Goal: Task Accomplishment & Management: Manage account settings

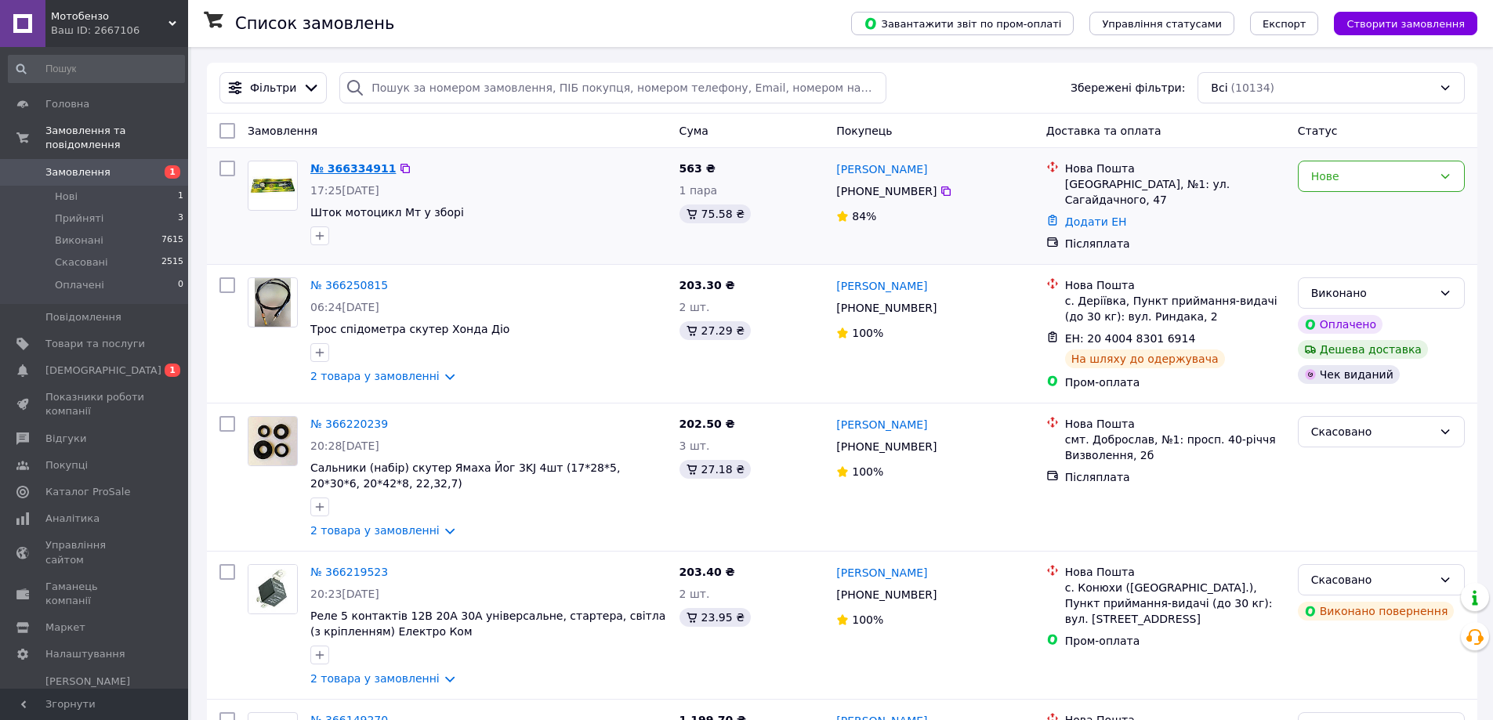
click at [354, 167] on link "№ 366334911" at bounding box center [352, 168] width 85 height 13
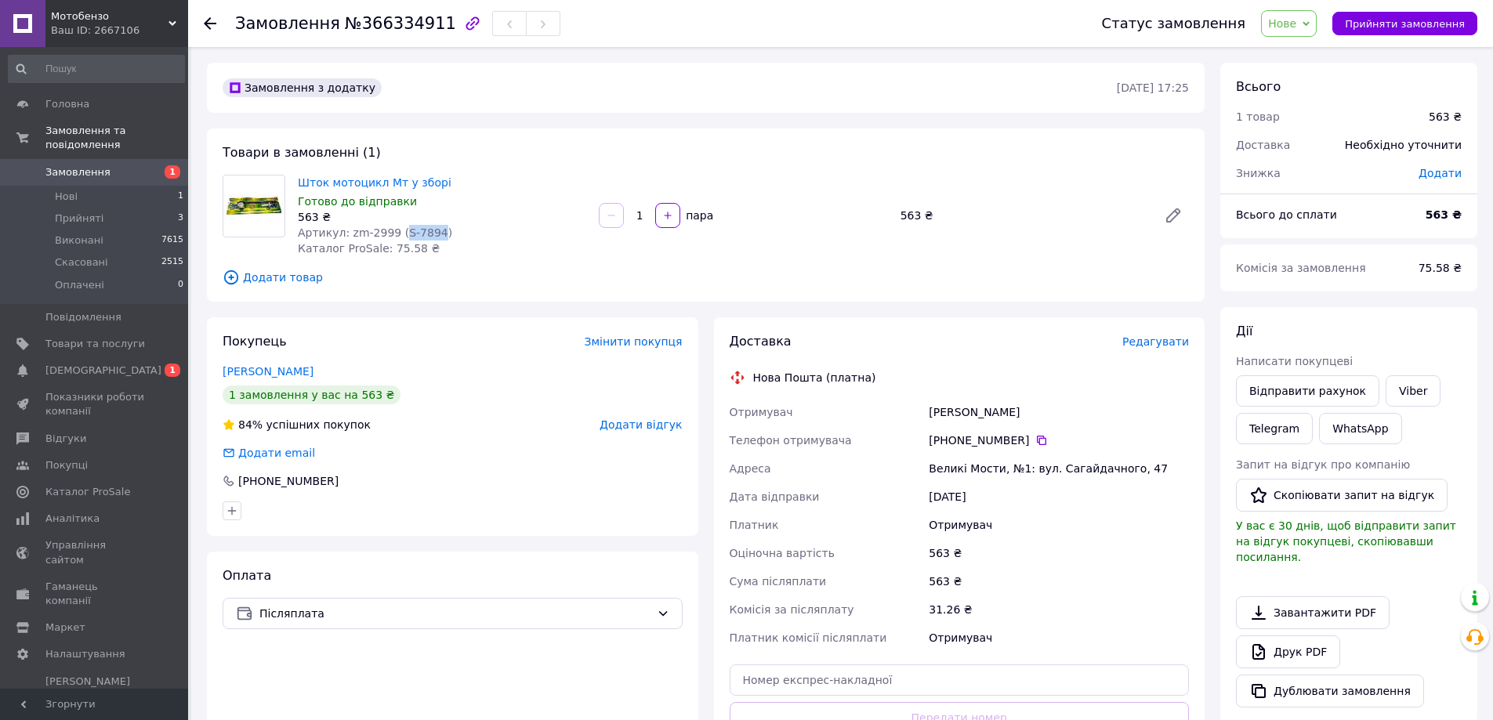
drag, startPoint x: 393, startPoint y: 236, endPoint x: 426, endPoint y: 237, distance: 32.9
click at [426, 237] on span "Артикул: zm-2999 (S-7894)" at bounding box center [375, 232] width 154 height 13
copy span "S-7894"
click at [74, 337] on span "Товари та послуги" at bounding box center [95, 344] width 100 height 14
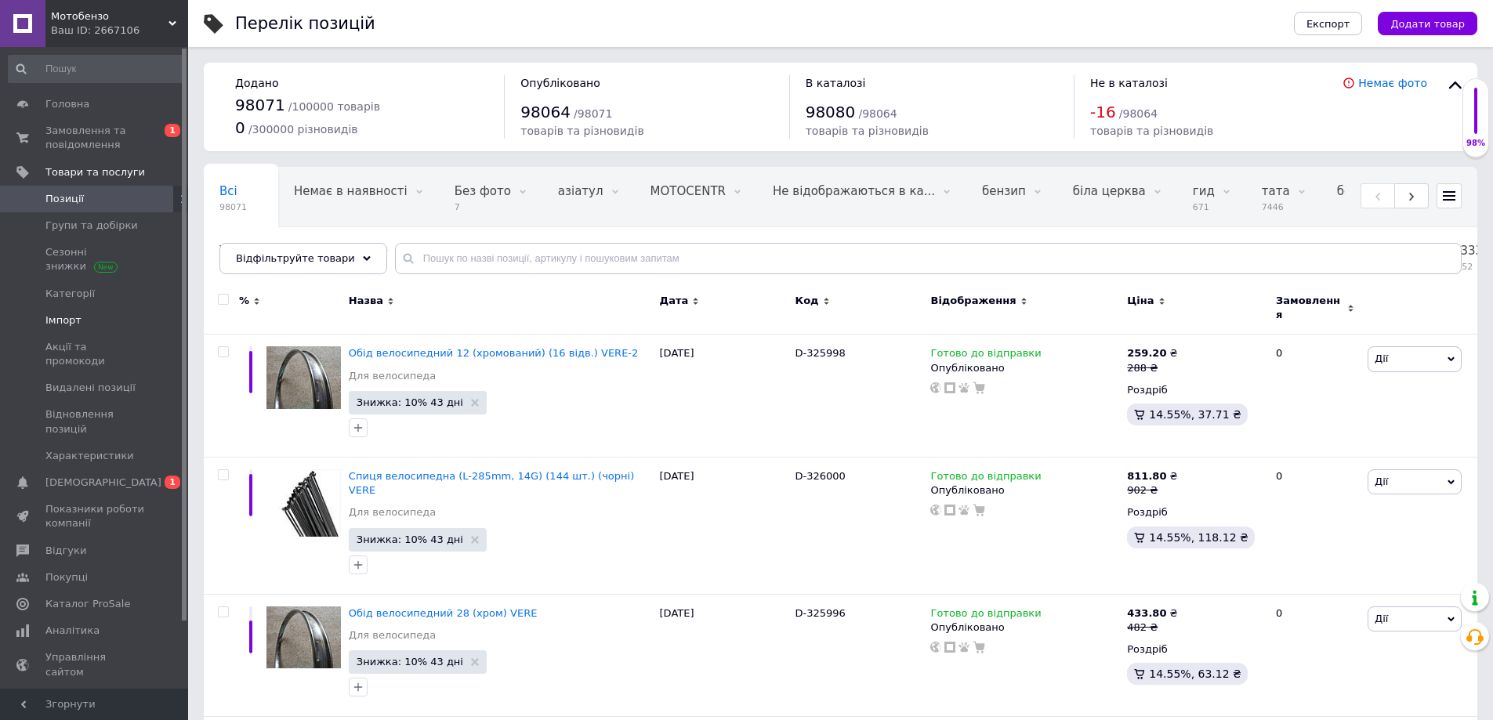
click at [71, 324] on span "Імпорт" at bounding box center [63, 320] width 36 height 14
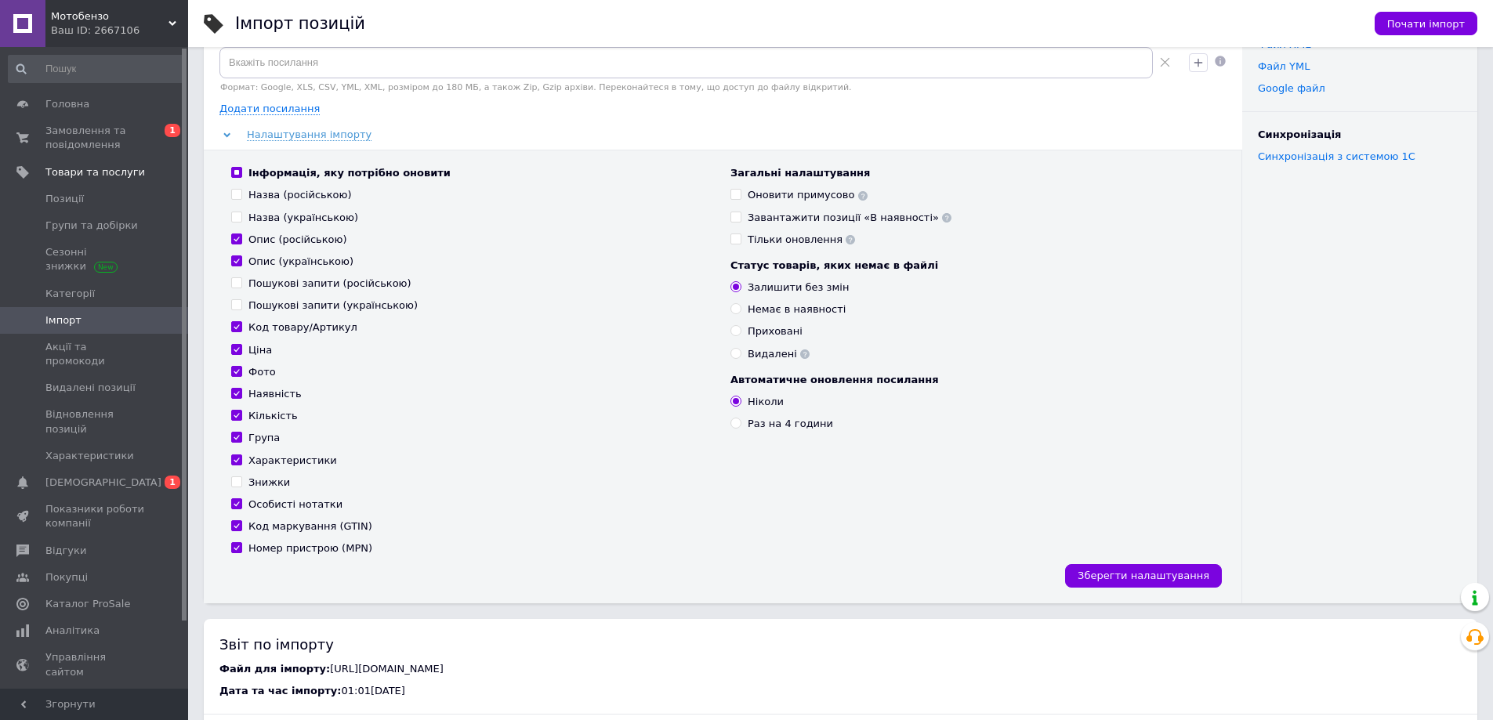
scroll to position [78, 0]
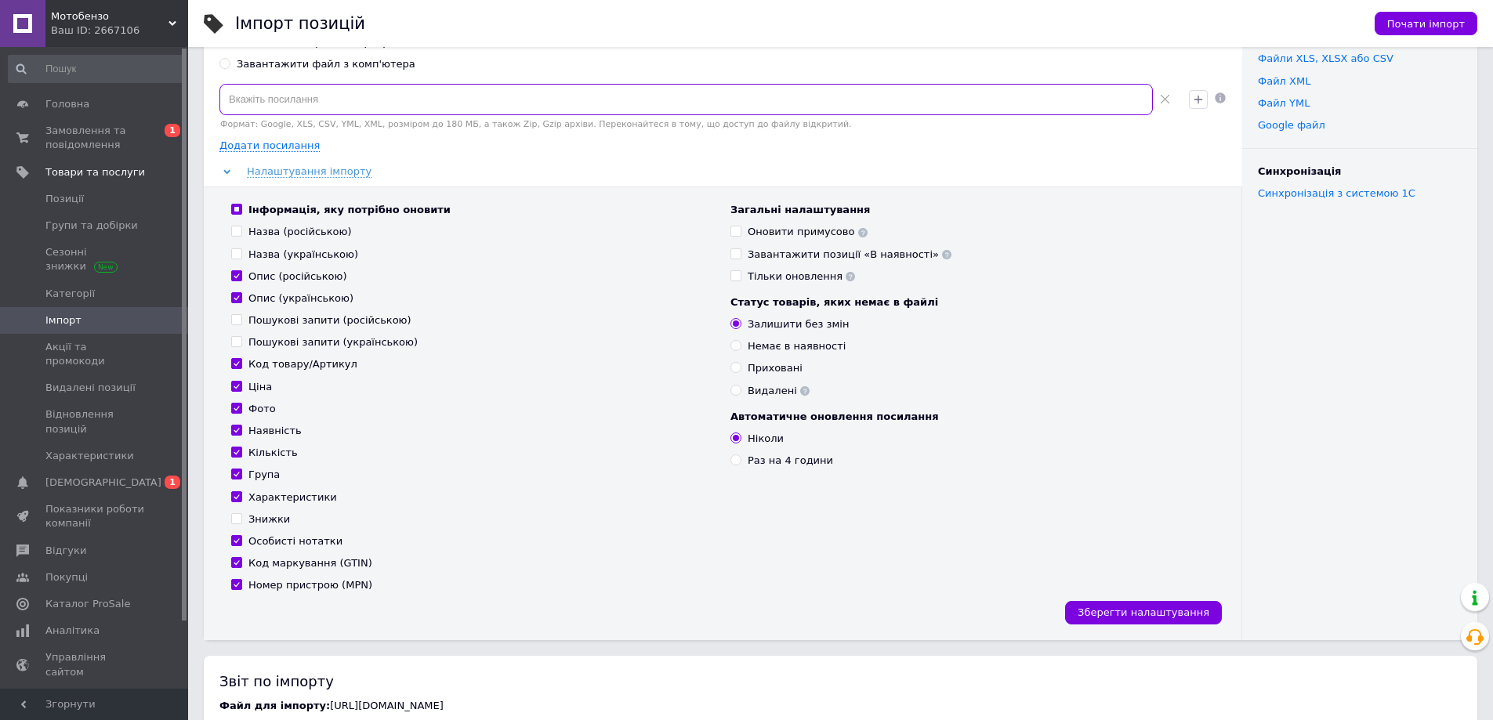
paste input "[URL][DOMAIN_NAME]"
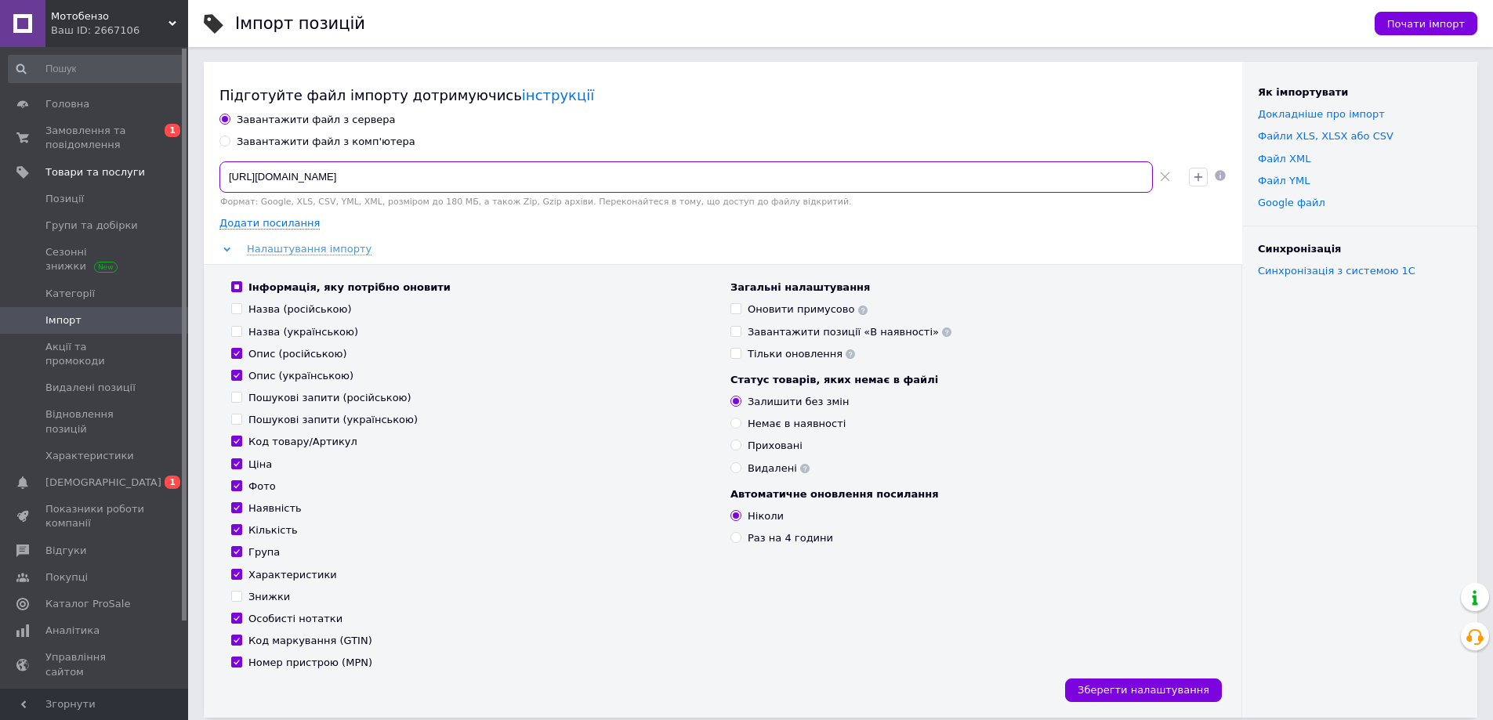
scroll to position [0, 0]
type input "[URL][DOMAIN_NAME]"
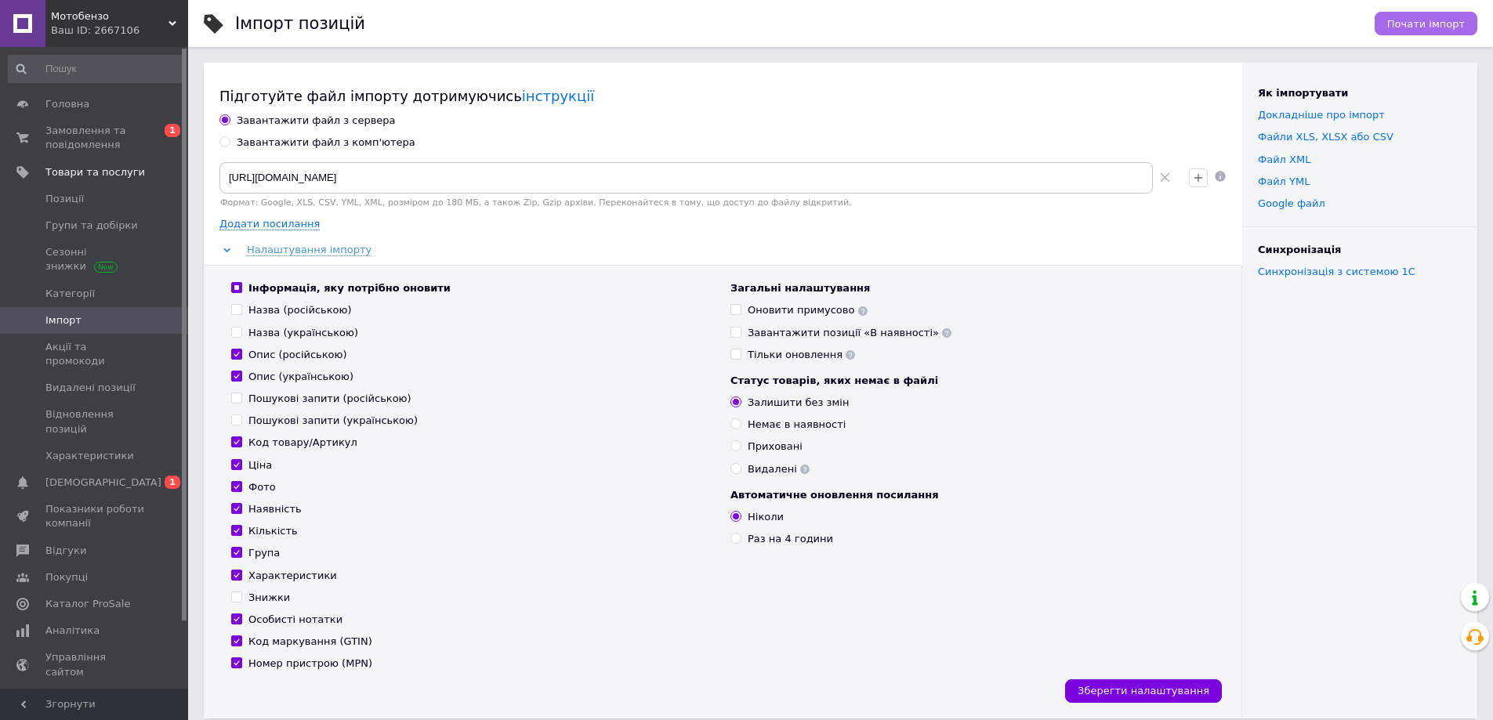
click at [1444, 31] on button "Почати імпорт" at bounding box center [1425, 24] width 103 height 24
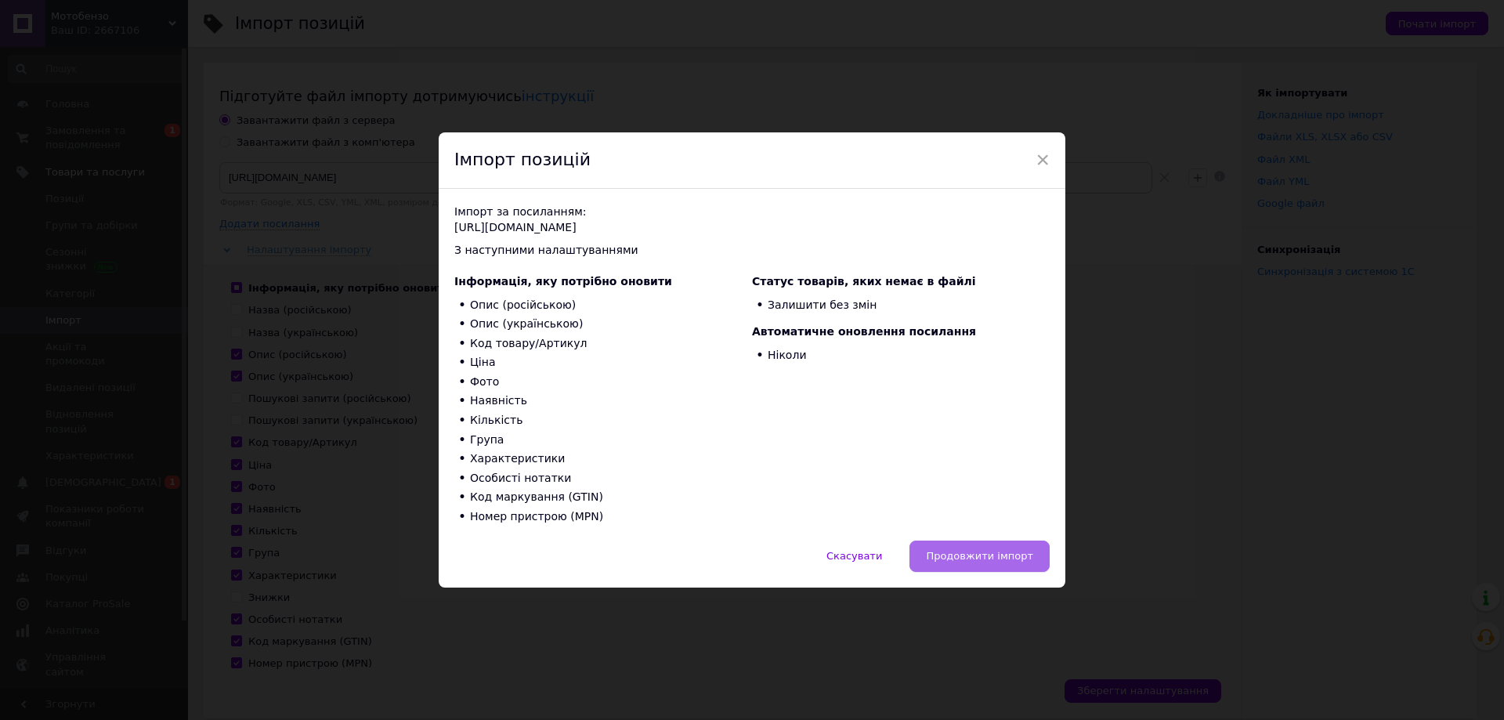
click at [963, 559] on span "Продовжити імпорт" at bounding box center [979, 556] width 107 height 12
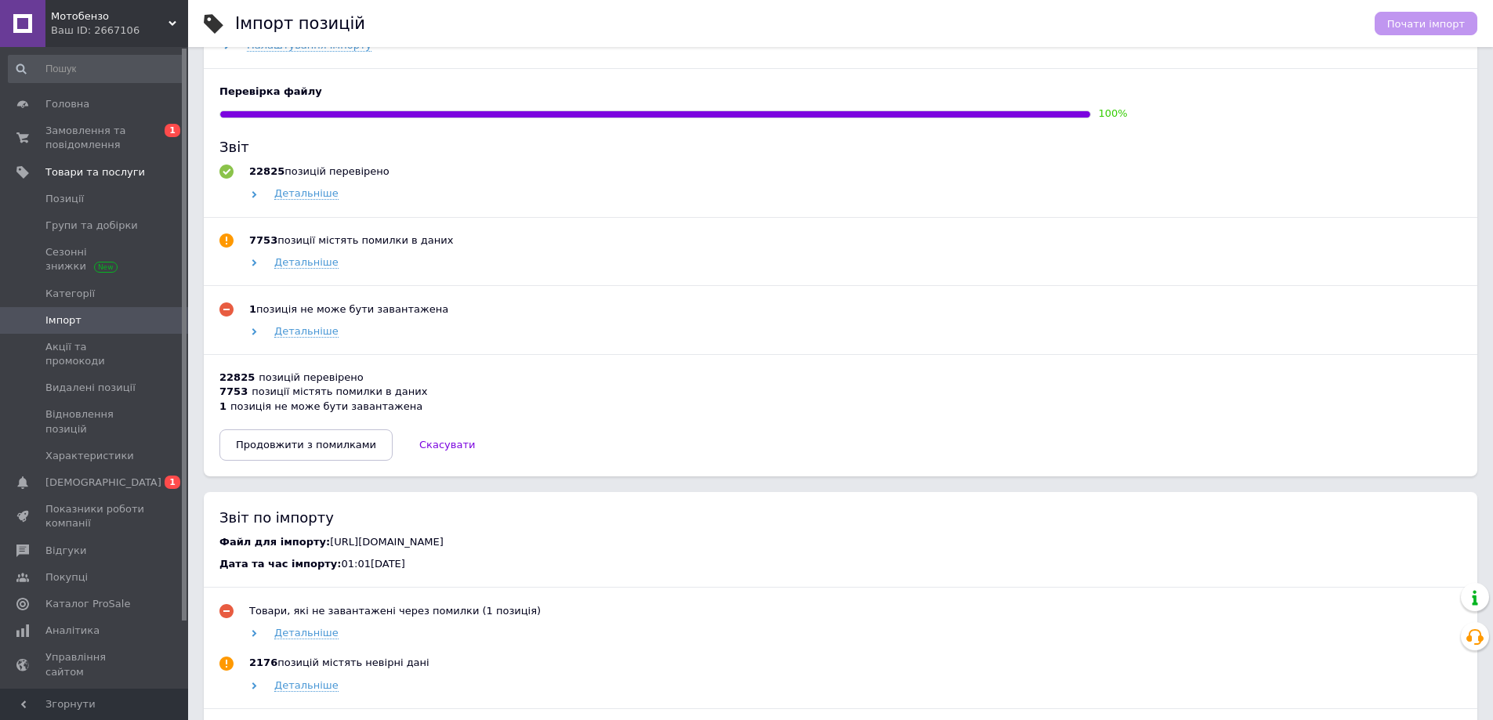
scroll to position [784, 0]
click at [276, 447] on span "Продовжити з помилками" at bounding box center [306, 444] width 140 height 12
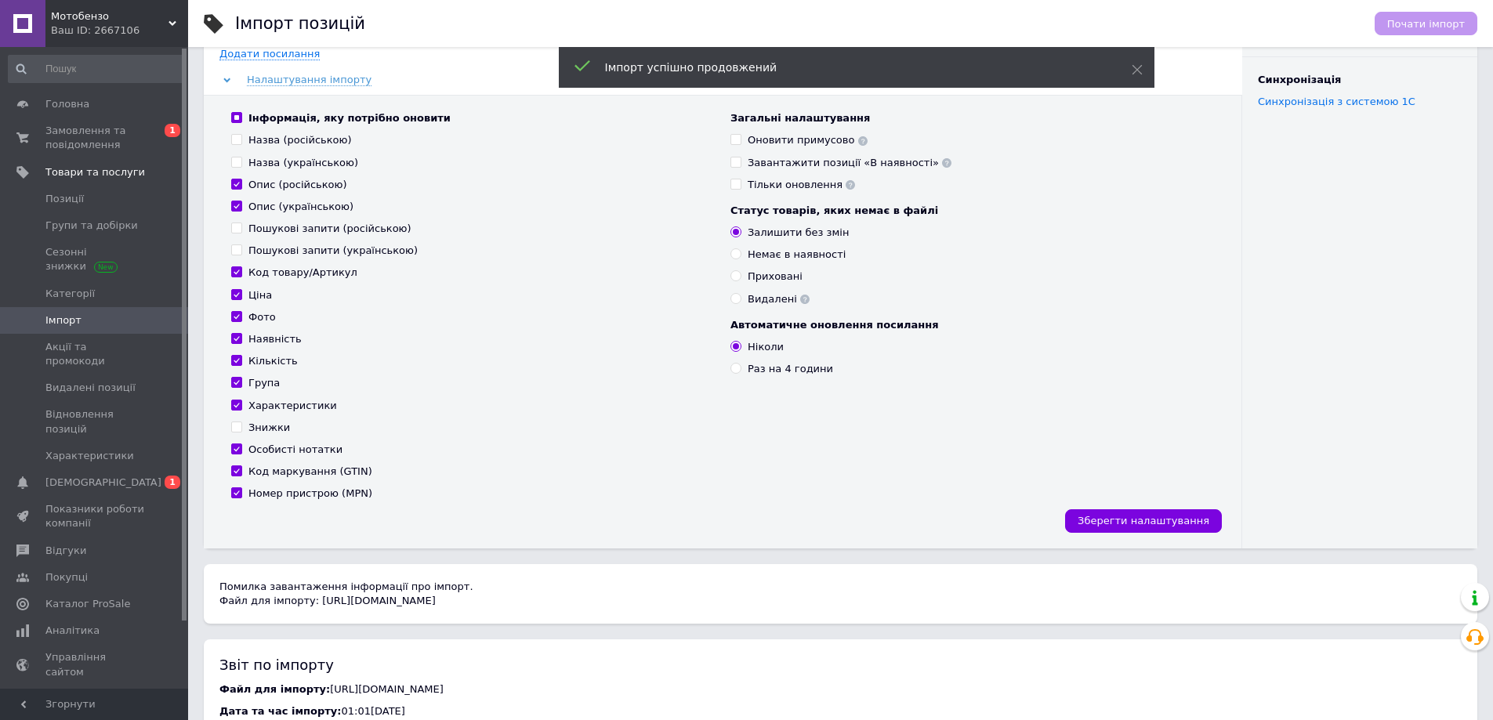
scroll to position [92, 0]
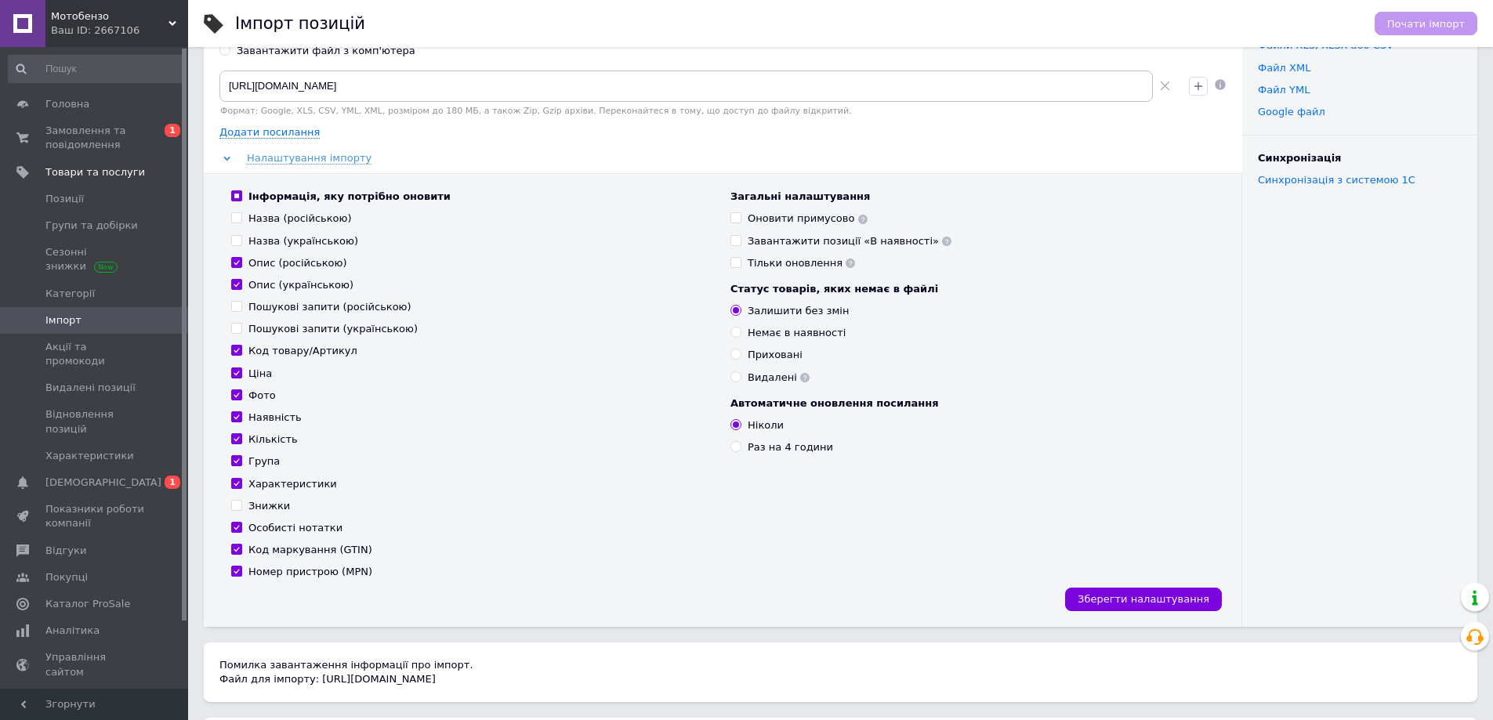
click at [733, 422] on input "Ніколи" at bounding box center [735, 424] width 10 height 10
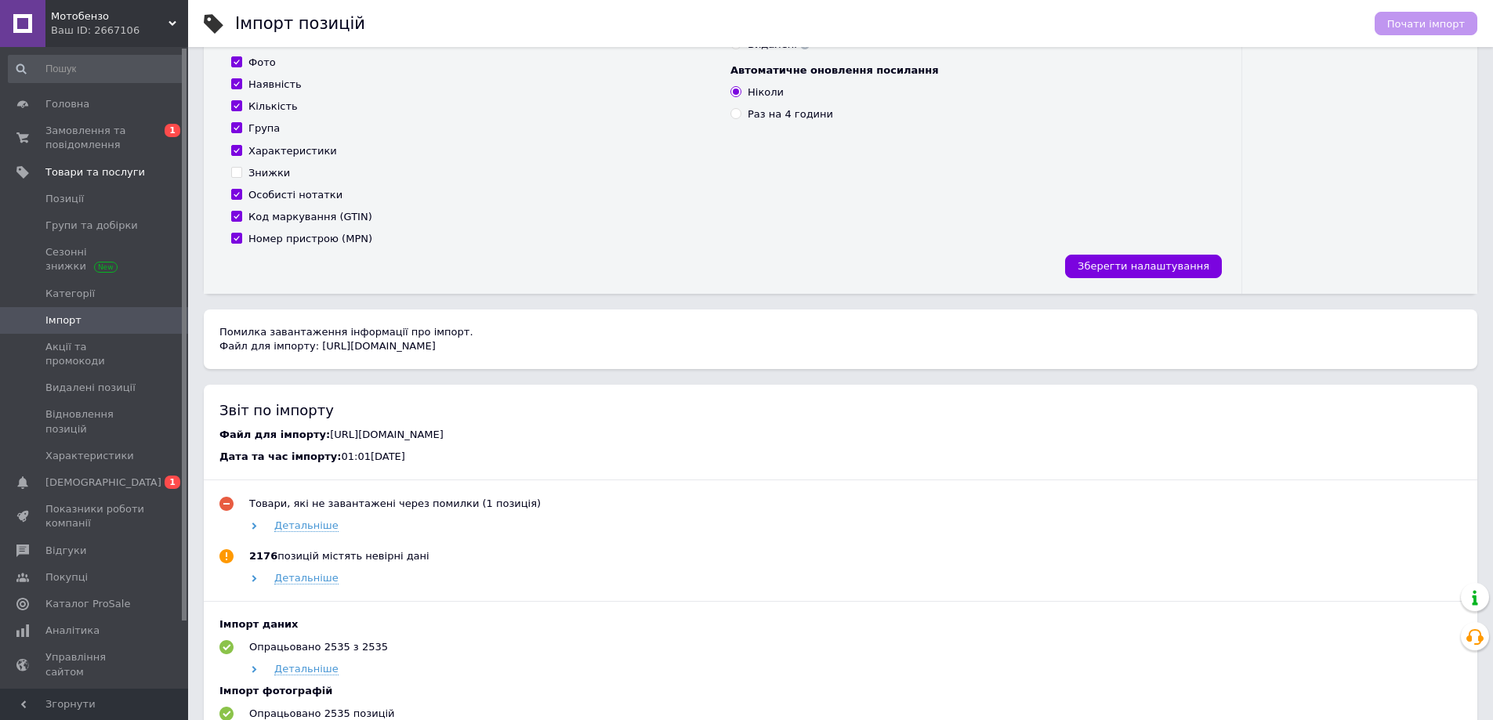
scroll to position [405, 0]
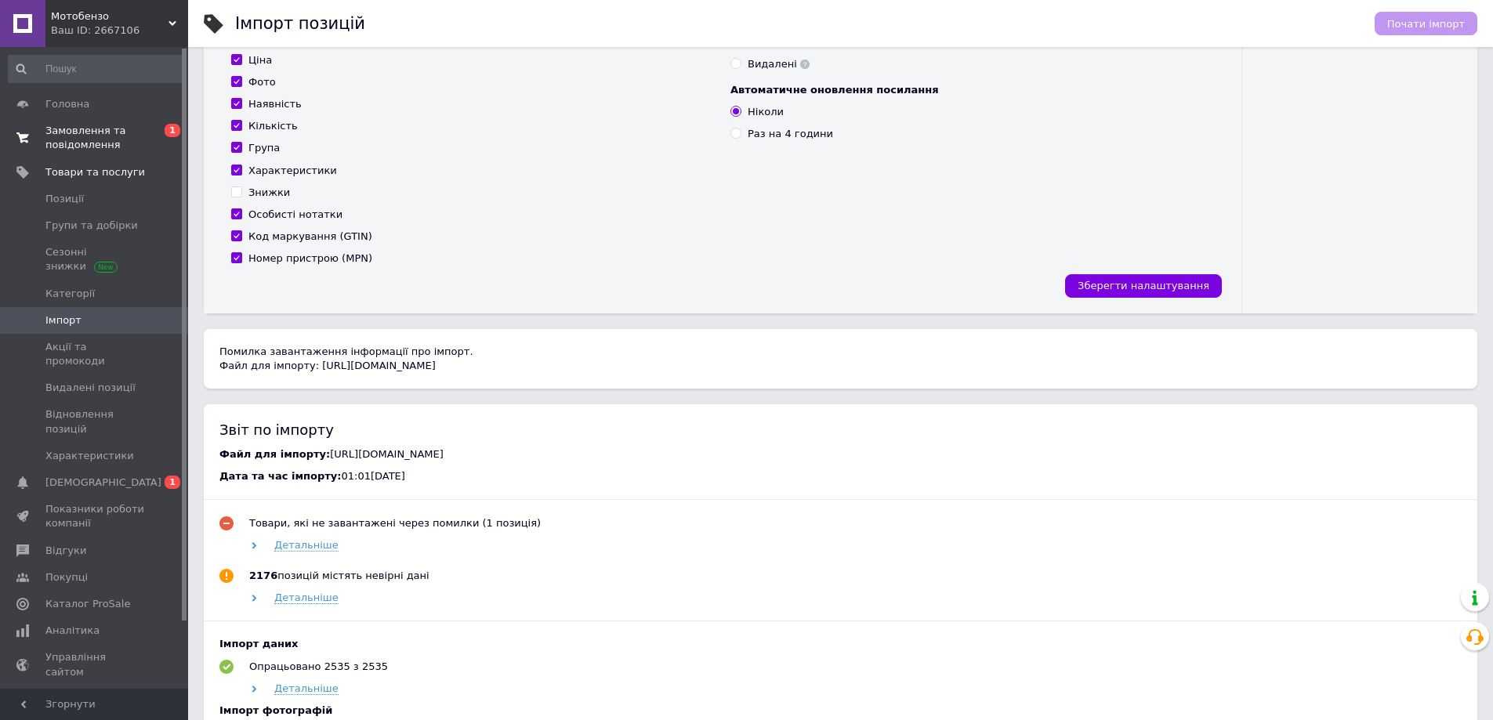
click at [79, 140] on span "Замовлення та повідомлення" at bounding box center [95, 138] width 100 height 28
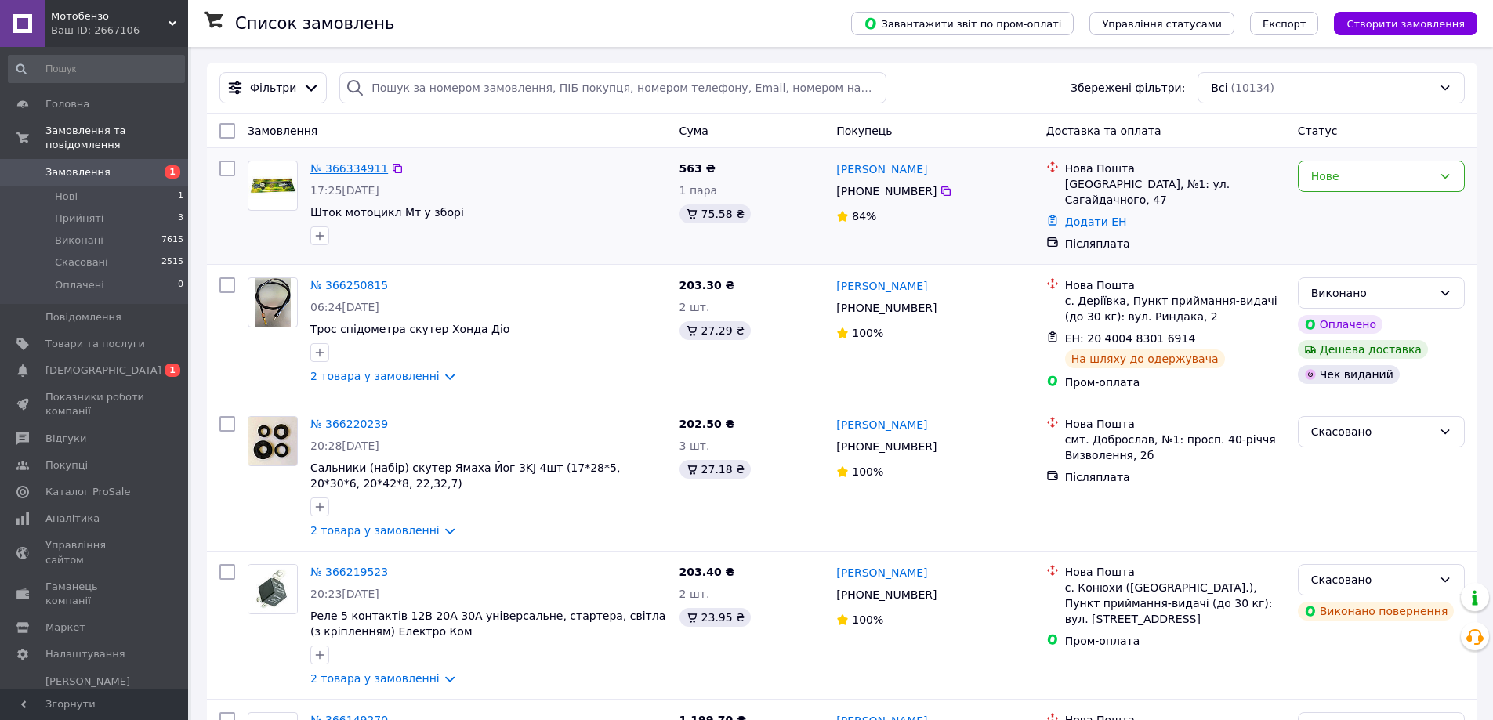
click at [353, 167] on link "№ 366334911" at bounding box center [349, 168] width 78 height 13
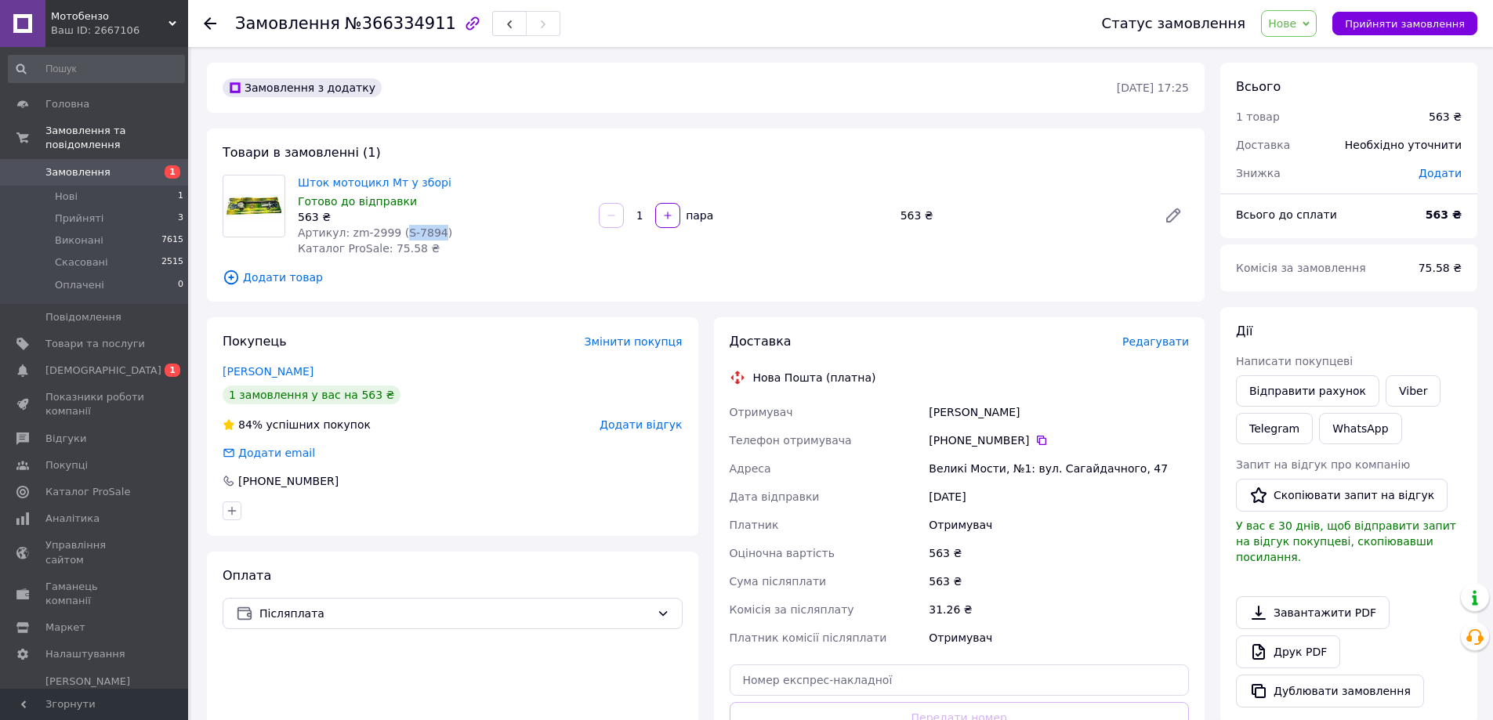
drag, startPoint x: 393, startPoint y: 230, endPoint x: 425, endPoint y: 229, distance: 31.4
click at [425, 229] on span "Артикул: zm-2999 (S-7894)" at bounding box center [375, 232] width 154 height 13
copy span "S-7894"
click at [1414, 23] on span "Прийняти замовлення" at bounding box center [1405, 24] width 120 height 12
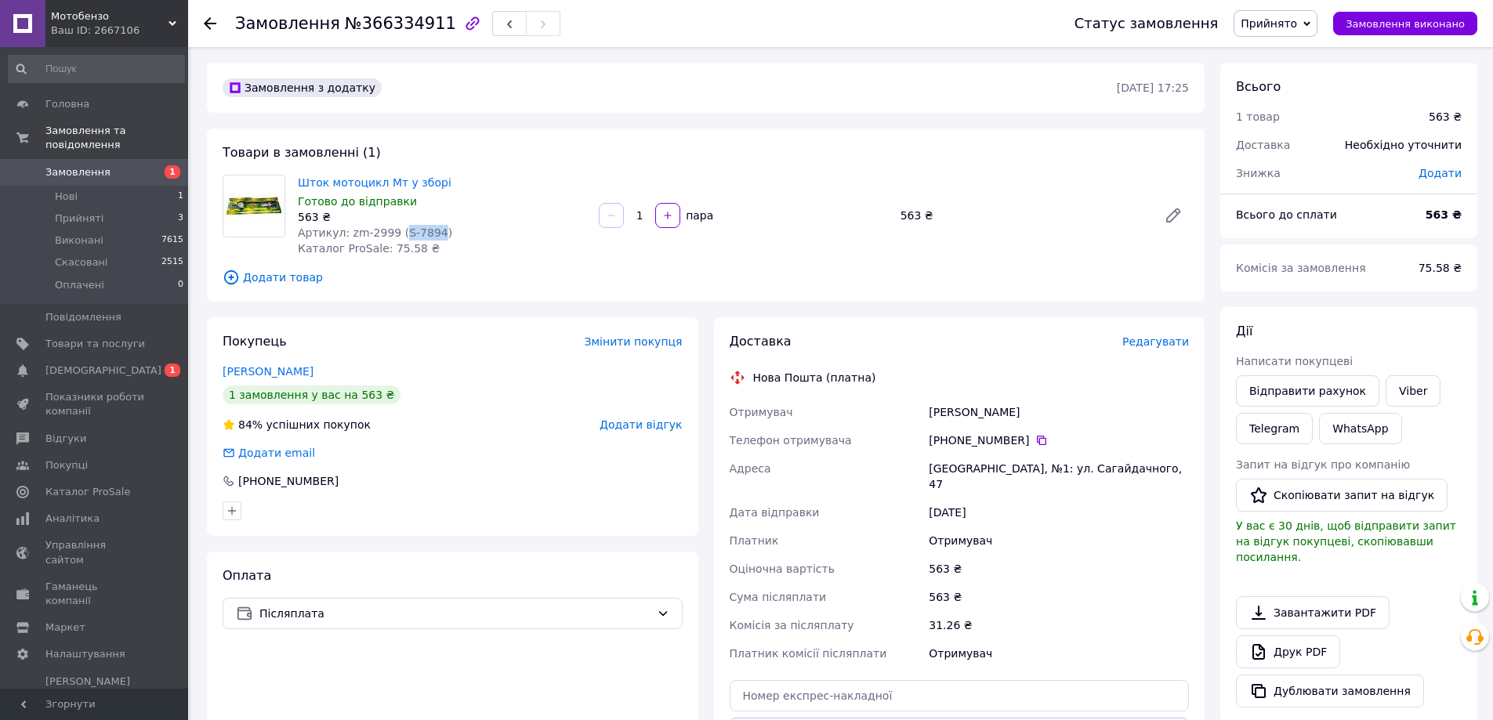
drag, startPoint x: 1019, startPoint y: 438, endPoint x: 947, endPoint y: 442, distance: 73.0
click at [947, 442] on div "[PHONE_NUMBER]" at bounding box center [1058, 441] width 260 height 16
copy div "0 99 415 98 48"
drag, startPoint x: 900, startPoint y: 413, endPoint x: 967, endPoint y: 413, distance: 67.4
click at [967, 413] on div "Отримувач [PERSON_NAME] Телефон отримувача +380 99 415 98 [GEOGRAPHIC_DATA][PER…" at bounding box center [959, 533] width 466 height 270
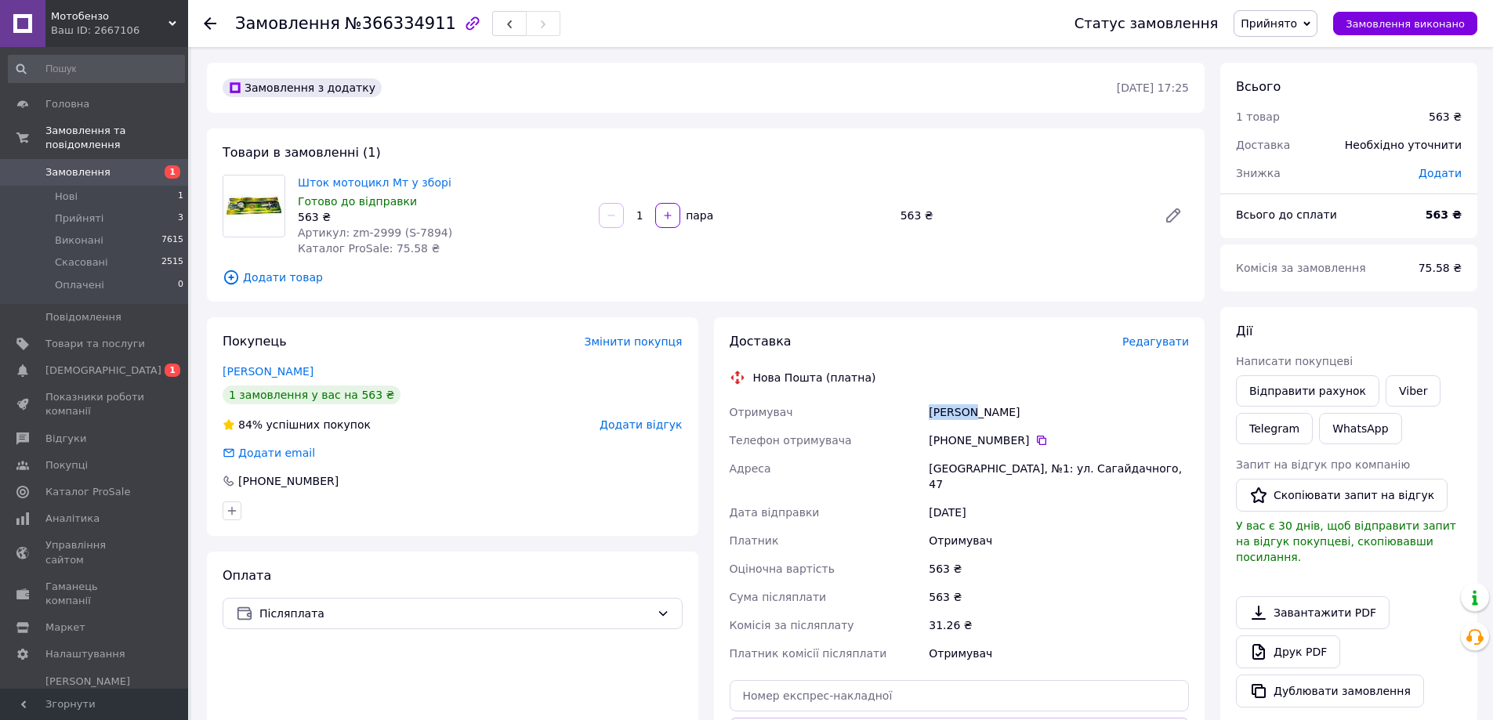
copy div "Отримувач Качкусь"
click at [973, 419] on div "[PERSON_NAME]" at bounding box center [1058, 412] width 266 height 28
copy div "[PERSON_NAME]"
drag, startPoint x: 929, startPoint y: 469, endPoint x: 1006, endPoint y: 472, distance: 76.9
click at [1006, 472] on div "[GEOGRAPHIC_DATA], №1: ул. Сагайдачного, 47" at bounding box center [1058, 476] width 266 height 44
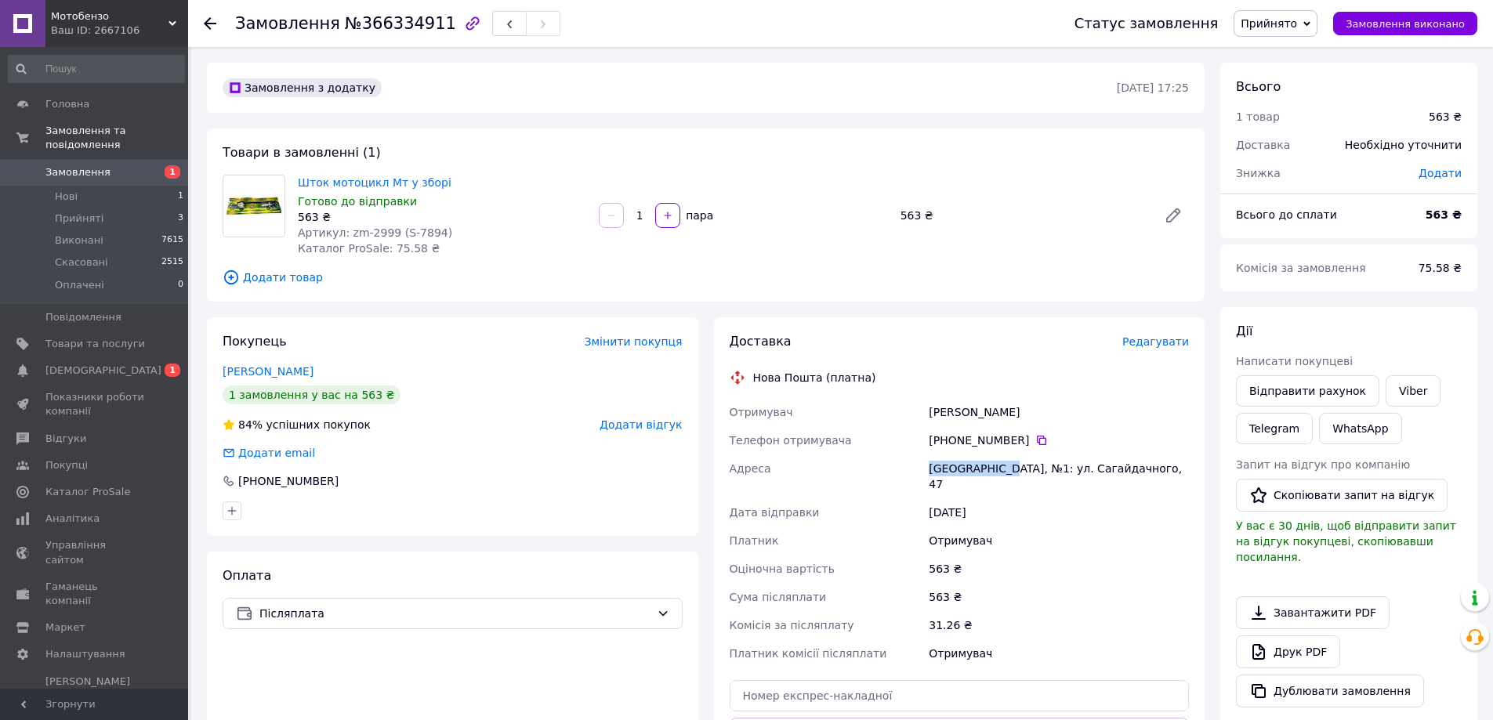
copy div "Великие Мосты"
click at [110, 357] on link "Сповіщення 0 1" at bounding box center [96, 370] width 193 height 27
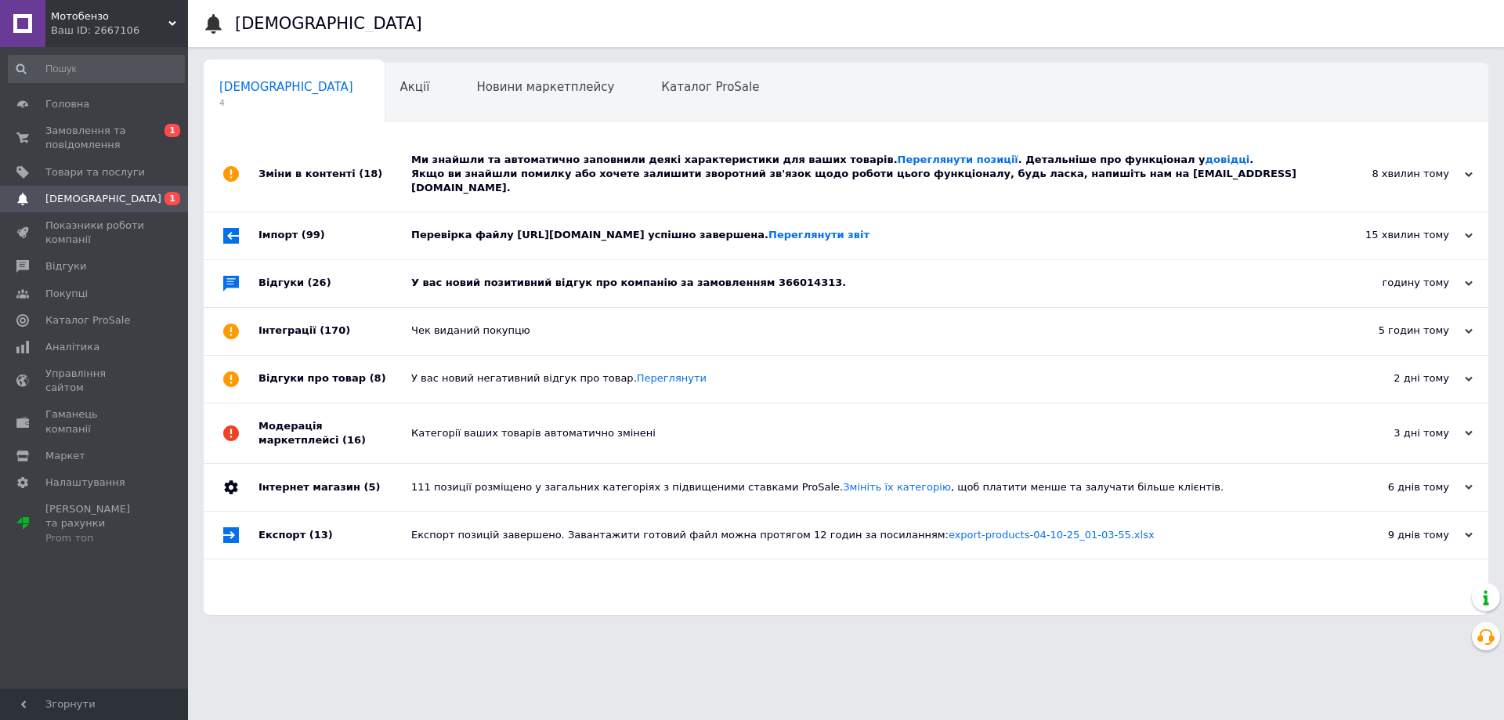
click at [563, 277] on div "У вас новий позитивний відгук про компанію за замовленням 366014313." at bounding box center [863, 283] width 905 height 47
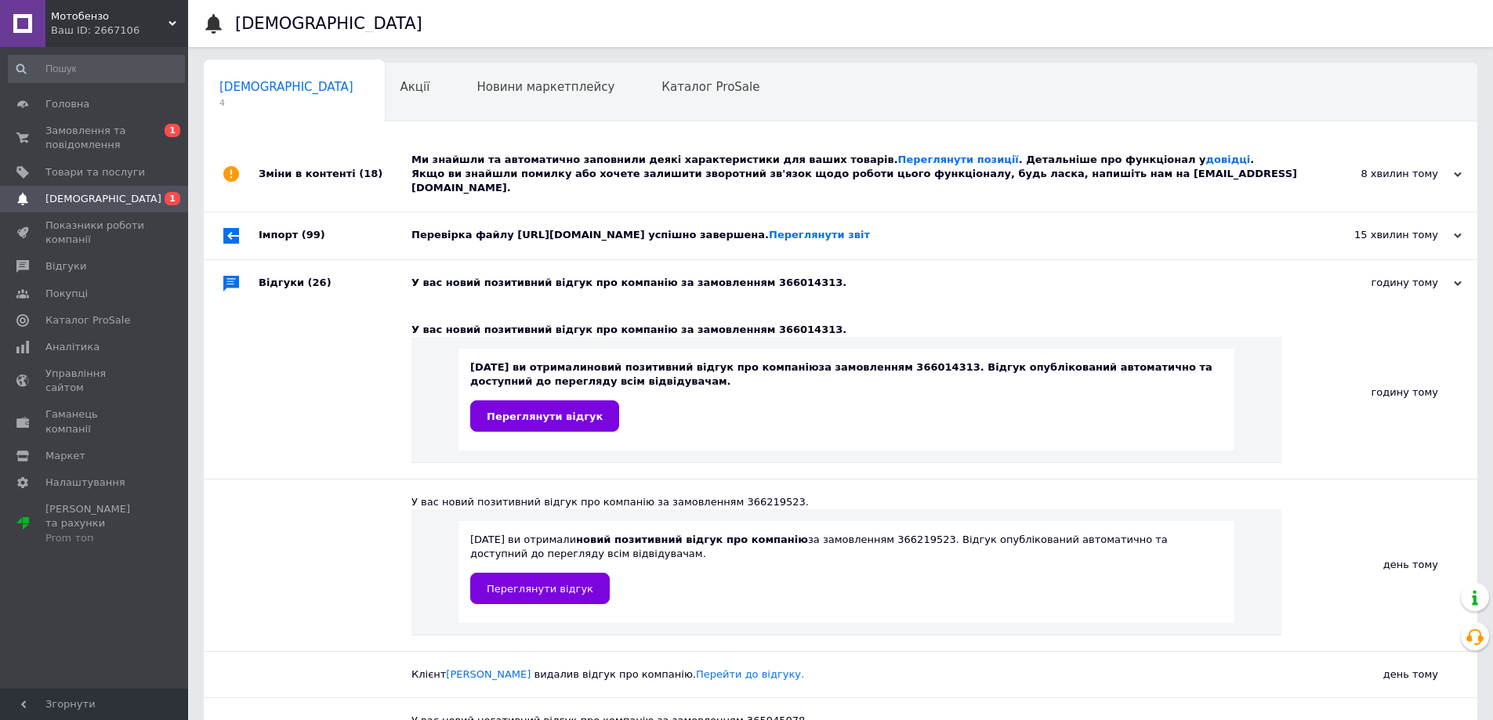
click at [549, 233] on div "Перевірка файлу [URL][DOMAIN_NAME] успішно завершена. Переглянути звіт" at bounding box center [857, 235] width 893 height 47
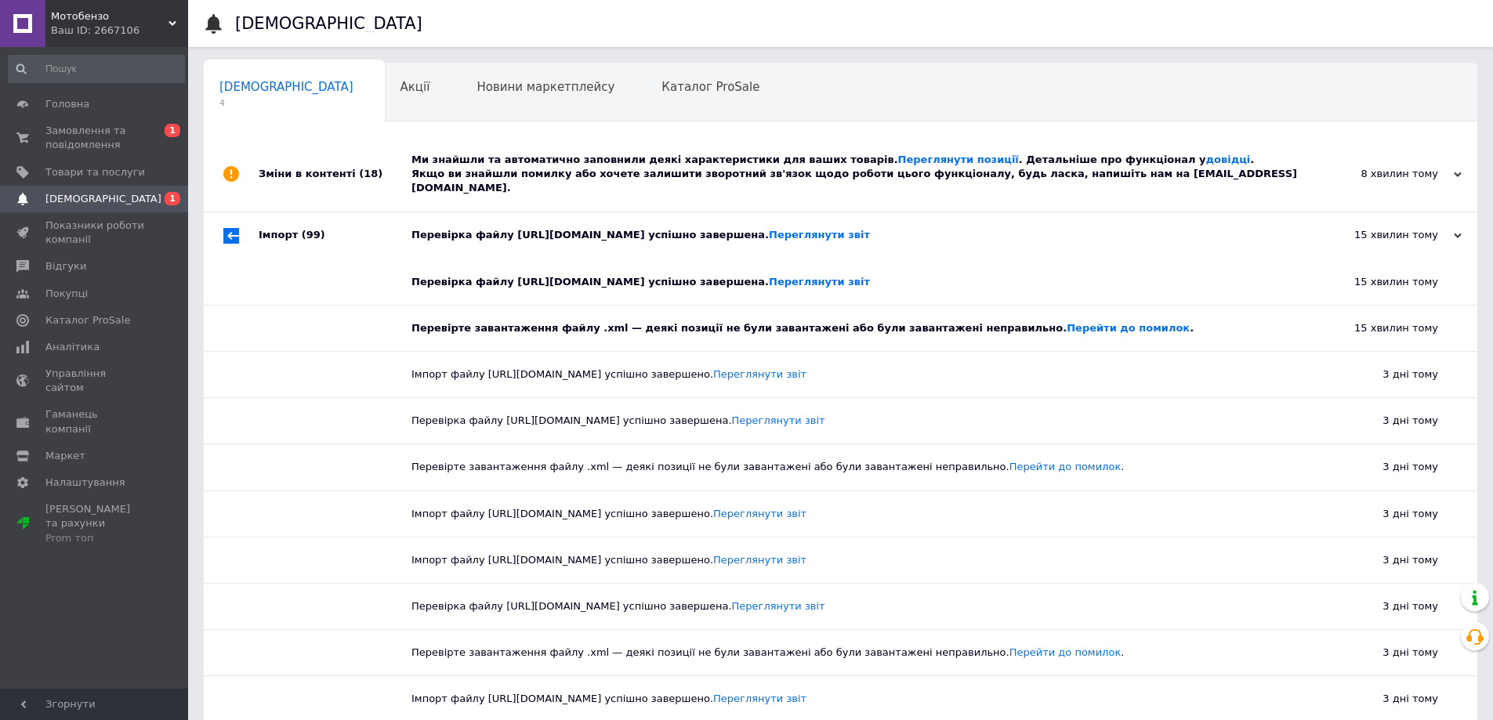
click at [538, 174] on div "Ми знайшли та автоматично заповнили деякі характеристики для ваших товарів. Пер…" at bounding box center [857, 174] width 893 height 43
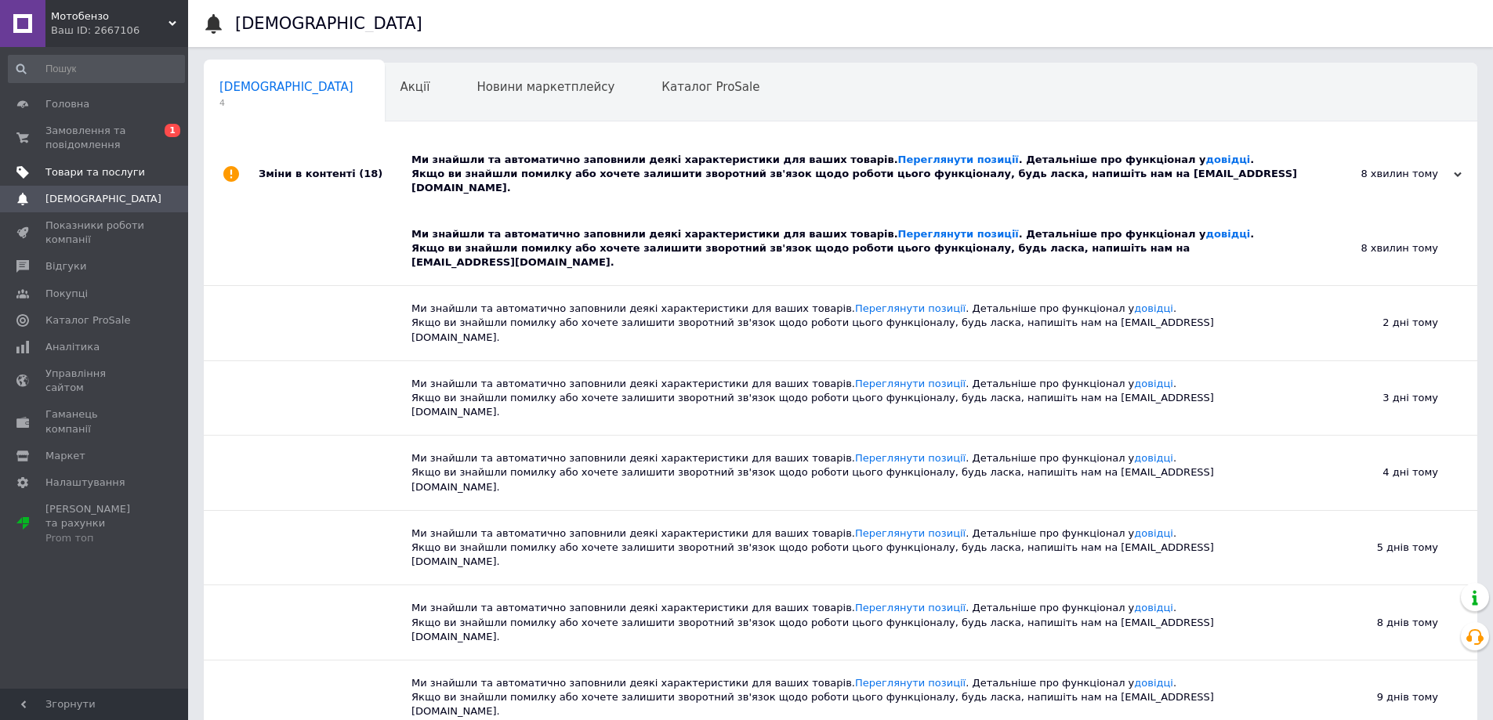
click at [71, 171] on span "Товари та послуги" at bounding box center [95, 172] width 100 height 14
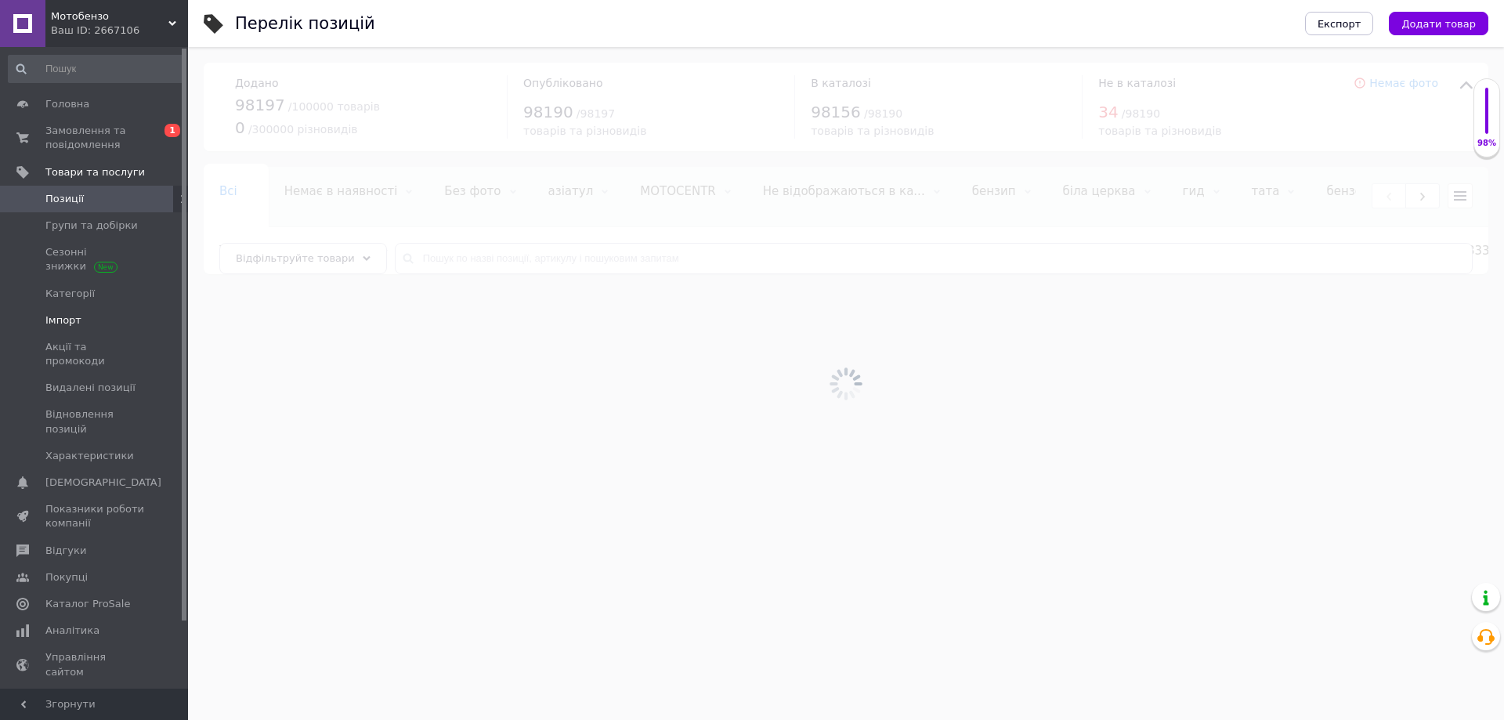
click at [76, 315] on span "Імпорт" at bounding box center [63, 320] width 36 height 14
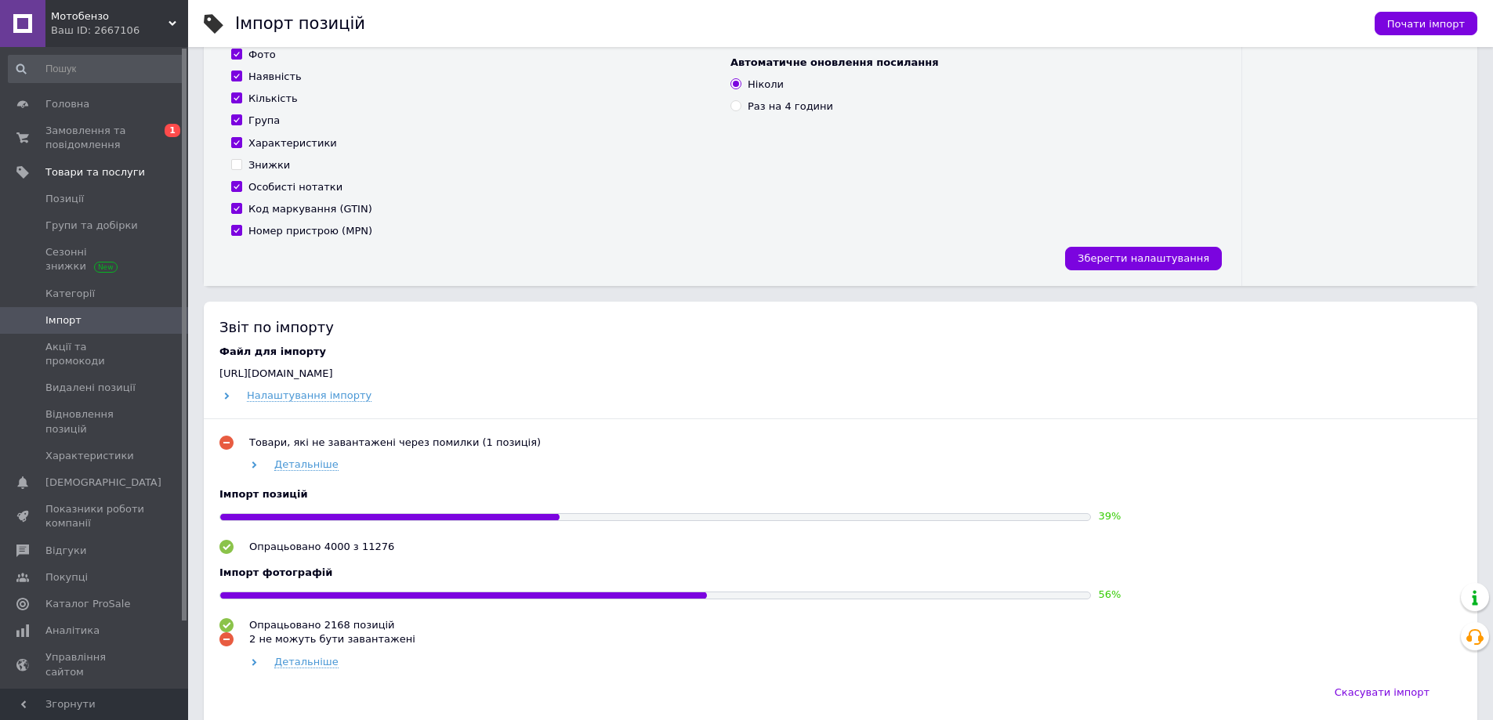
scroll to position [470, 0]
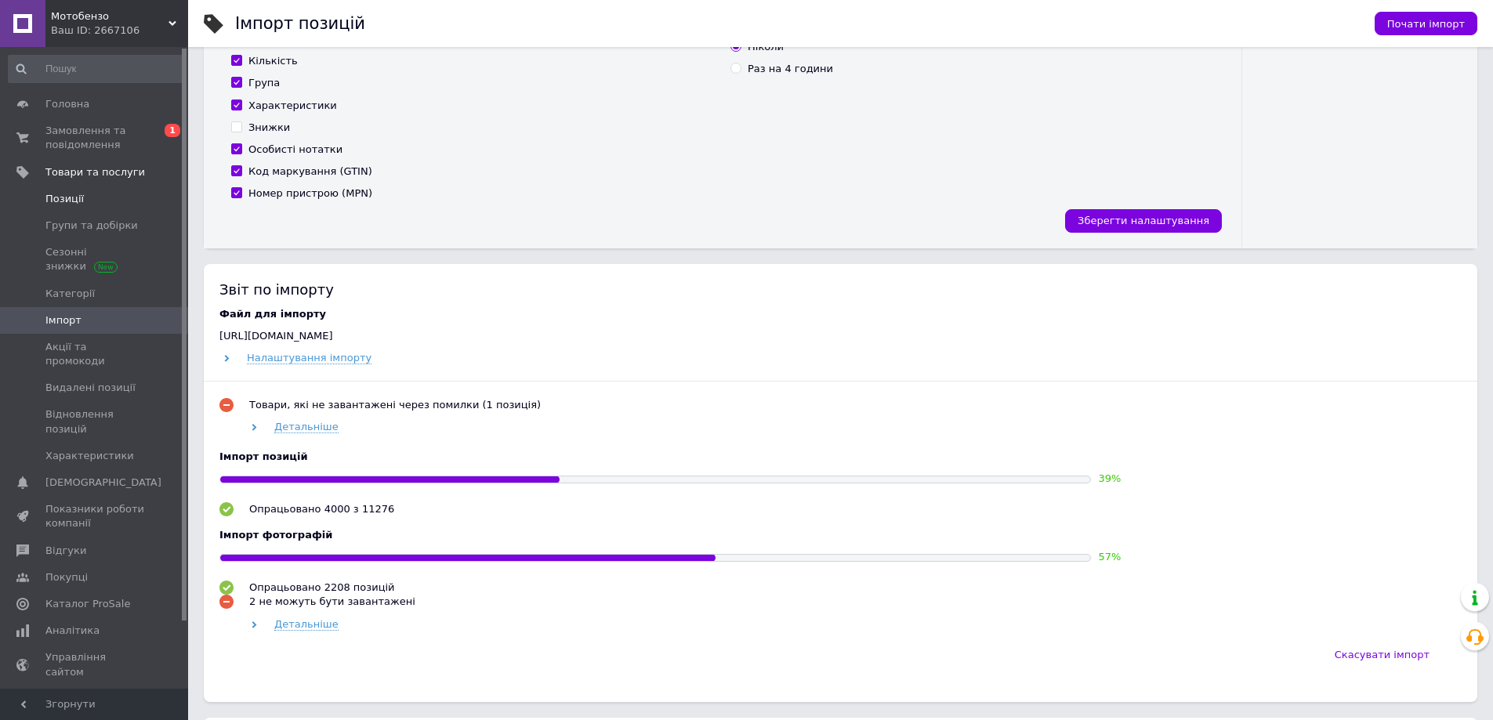
click at [74, 205] on span "Позиції" at bounding box center [64, 199] width 38 height 14
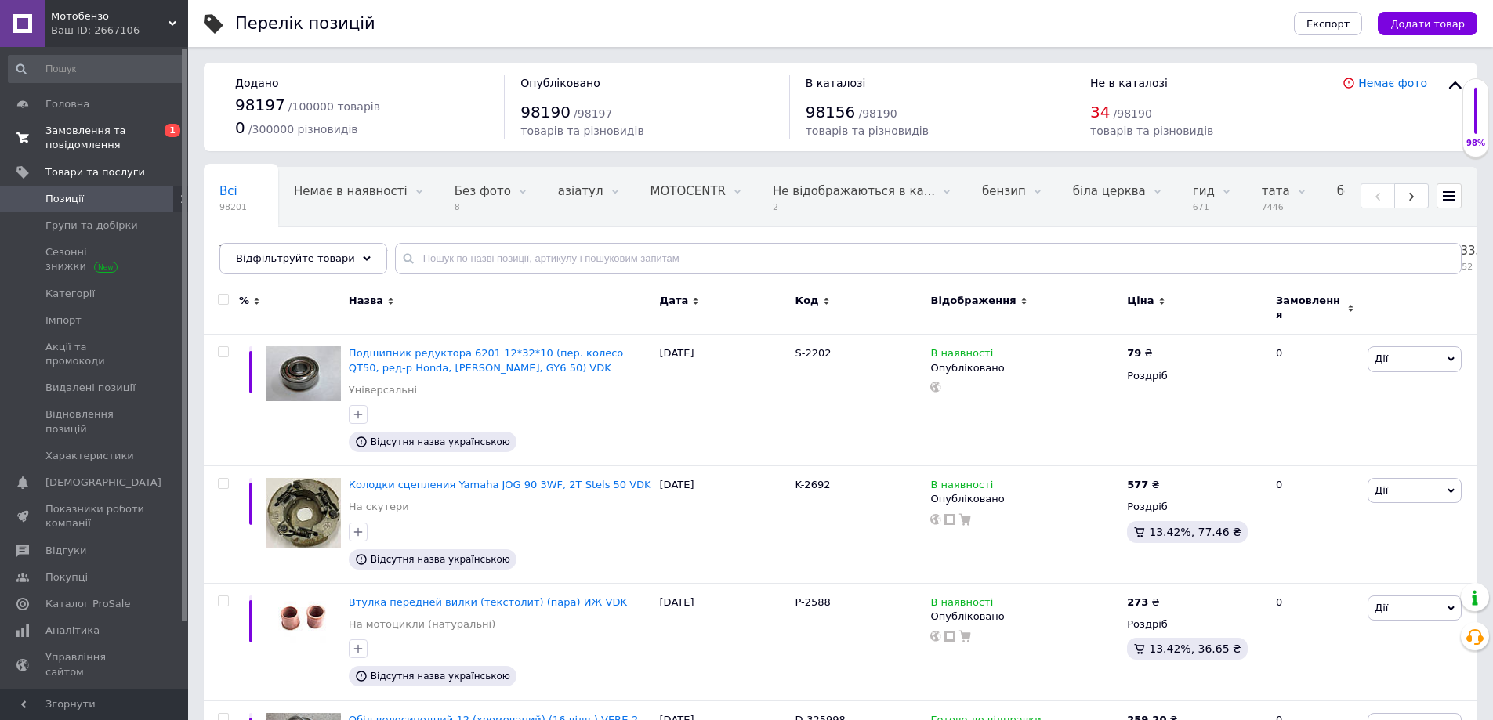
click at [68, 131] on span "Замовлення та повідомлення" at bounding box center [95, 138] width 100 height 28
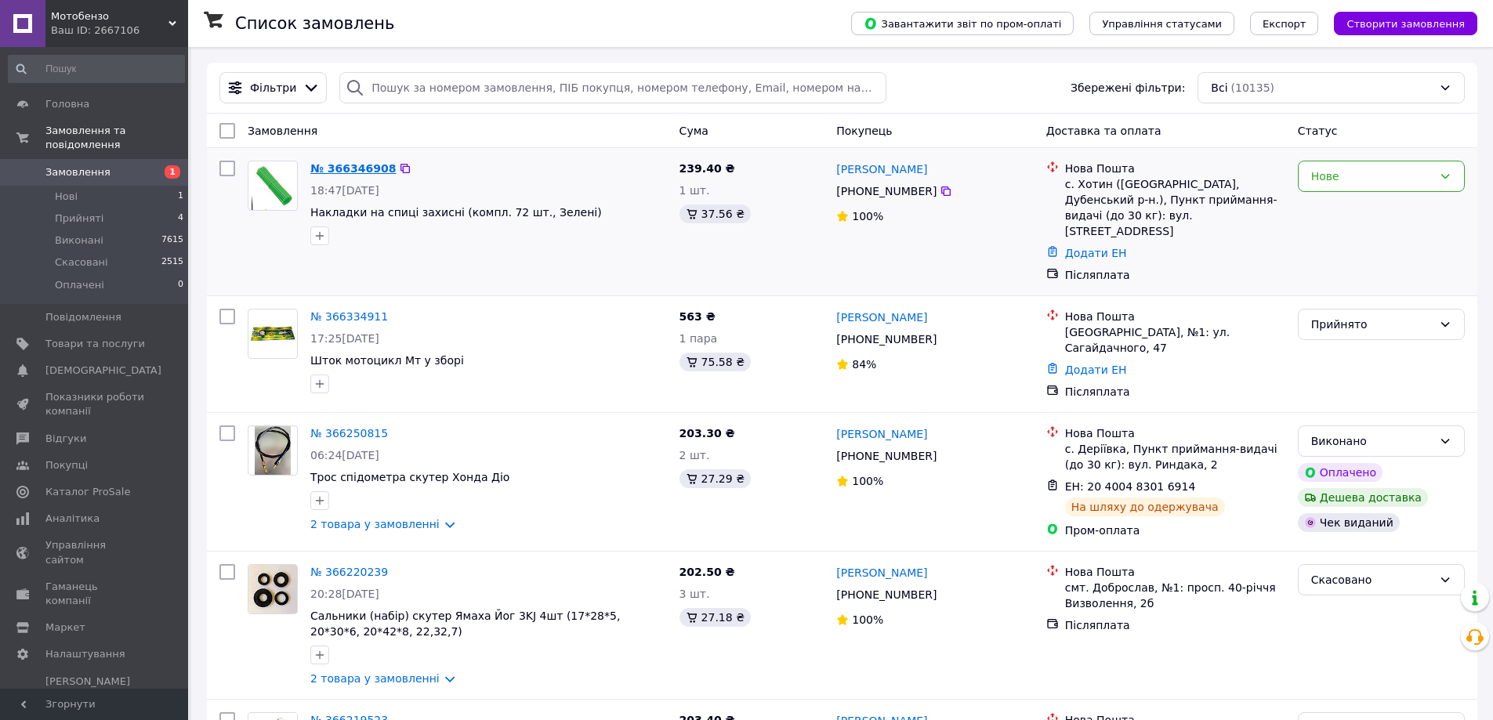
click at [346, 172] on link "№ 366346908" at bounding box center [352, 168] width 85 height 13
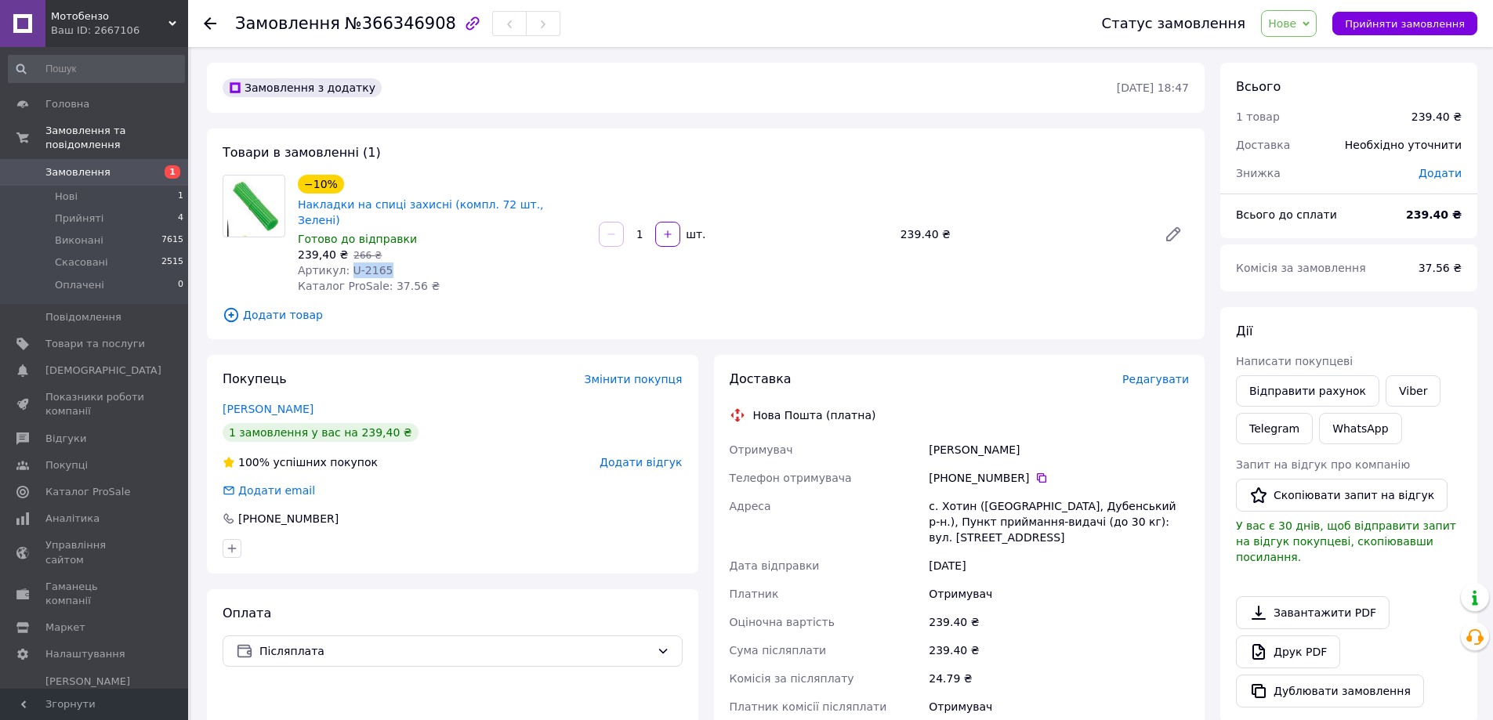
drag, startPoint x: 387, startPoint y: 255, endPoint x: 345, endPoint y: 254, distance: 42.3
click at [345, 262] on div "Артикул: U-2165" at bounding box center [442, 270] width 288 height 16
copy span "U-2165"
click at [1385, 16] on button "Прийняти замовлення" at bounding box center [1404, 24] width 145 height 24
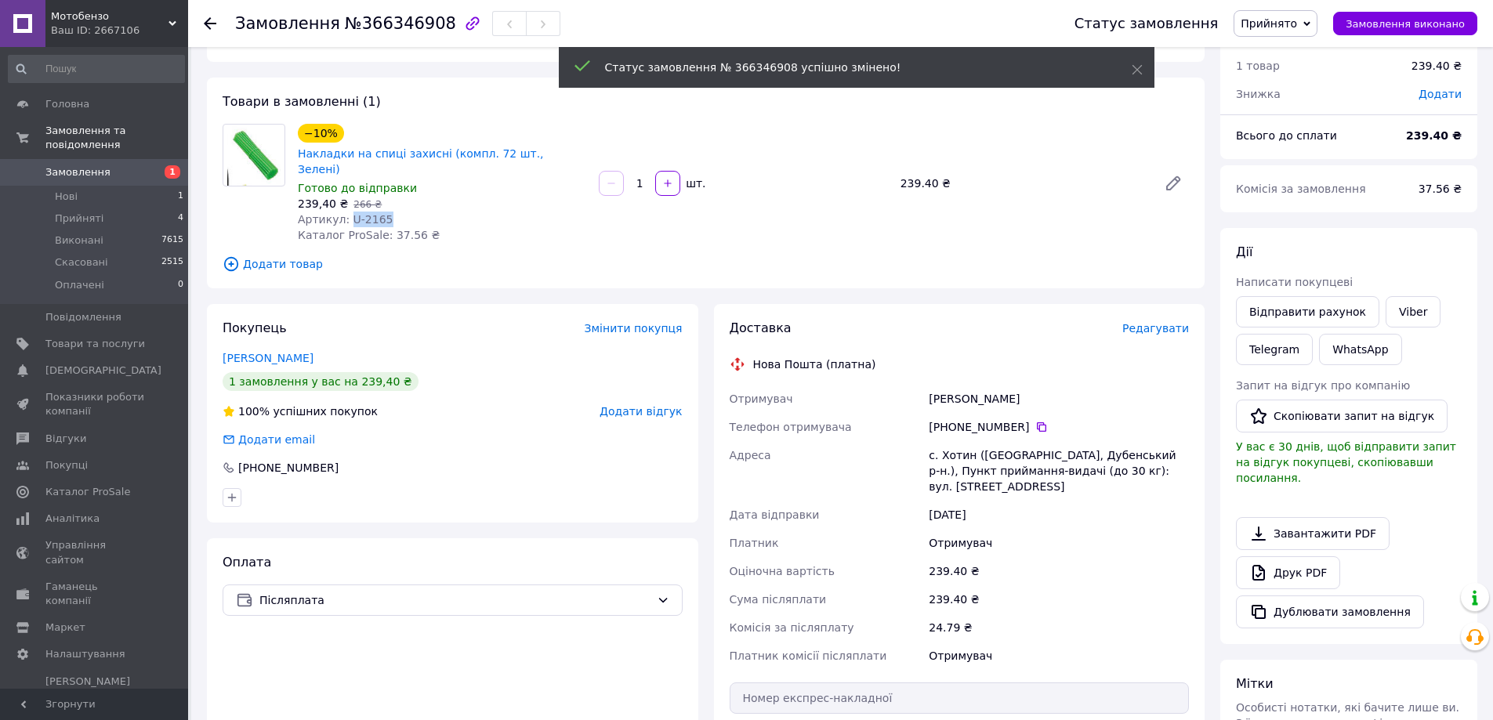
scroll to position [78, 0]
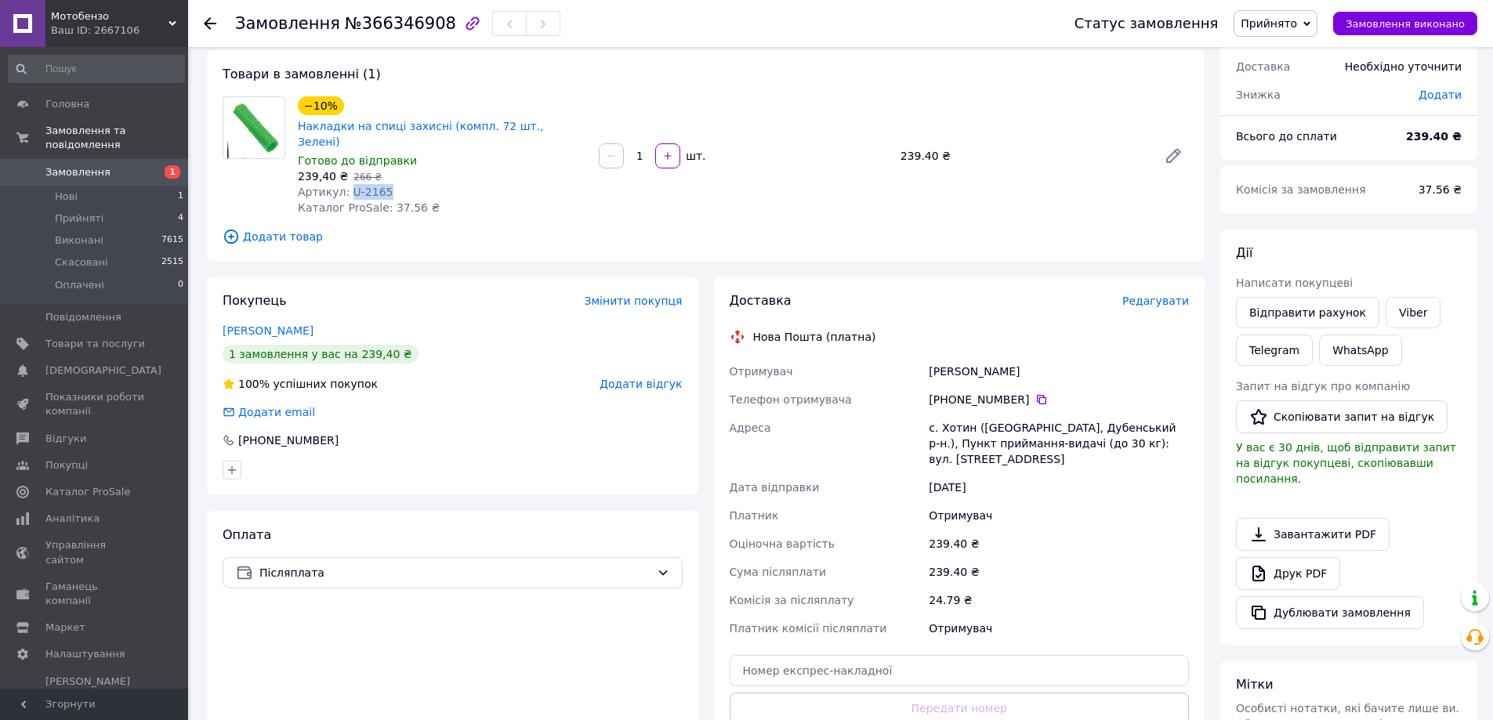
drag, startPoint x: 1020, startPoint y: 384, endPoint x: 950, endPoint y: 383, distance: 70.5
click at [950, 392] on div "[PHONE_NUMBER]" at bounding box center [1058, 400] width 260 height 16
copy div "0 97 800 87 35"
click at [949, 360] on div "Отримувач [PERSON_NAME] Телефон отримувача [PHONE_NUMBER]   Адреса с. Хотин ([G…" at bounding box center [959, 499] width 466 height 285
drag, startPoint x: 930, startPoint y: 357, endPoint x: 967, endPoint y: 357, distance: 36.8
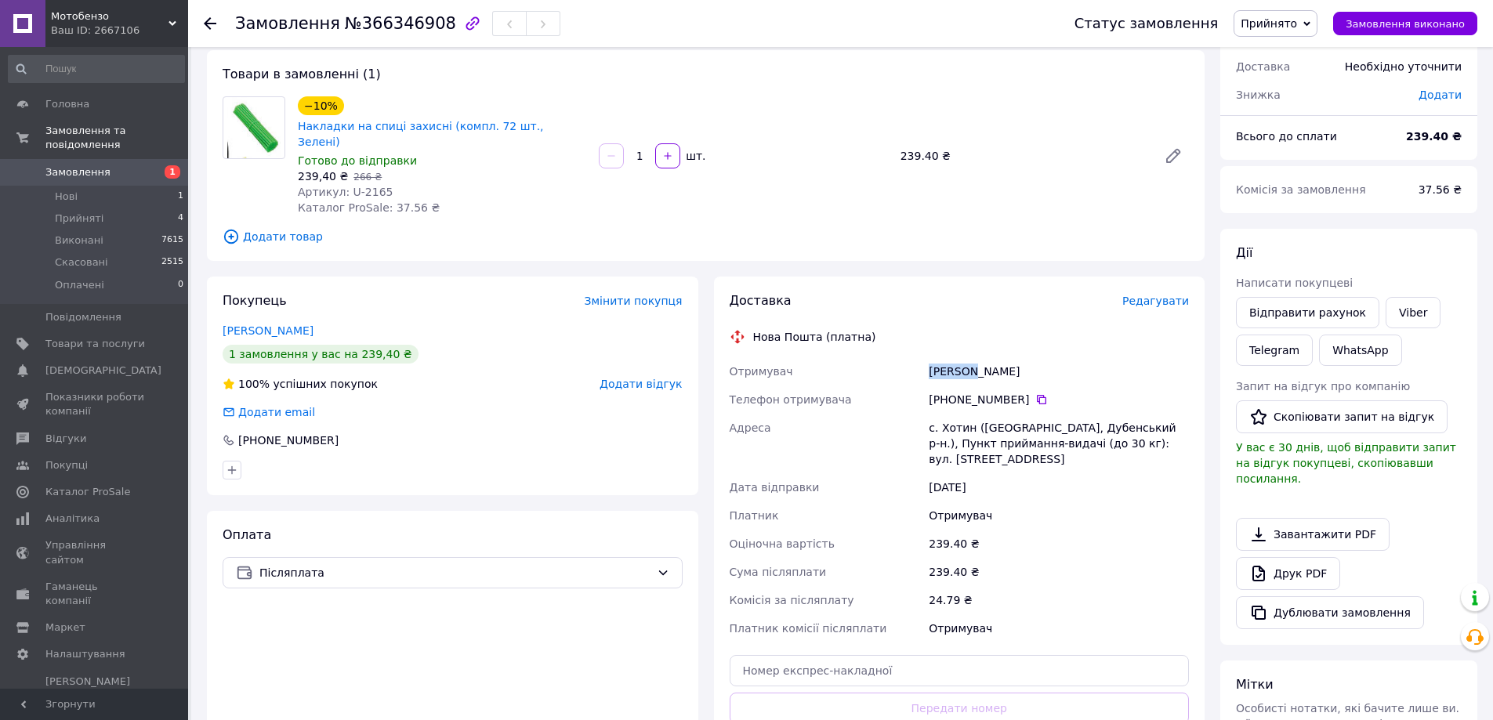
click at [967, 357] on div "[PERSON_NAME]" at bounding box center [1058, 371] width 266 height 28
copy div "[PERSON_NAME]"
drag, startPoint x: 1001, startPoint y: 355, endPoint x: 972, endPoint y: 355, distance: 29.0
click at [972, 357] on div "[PERSON_NAME]" at bounding box center [1058, 371] width 266 height 28
drag, startPoint x: 975, startPoint y: 354, endPoint x: 1050, endPoint y: 363, distance: 75.7
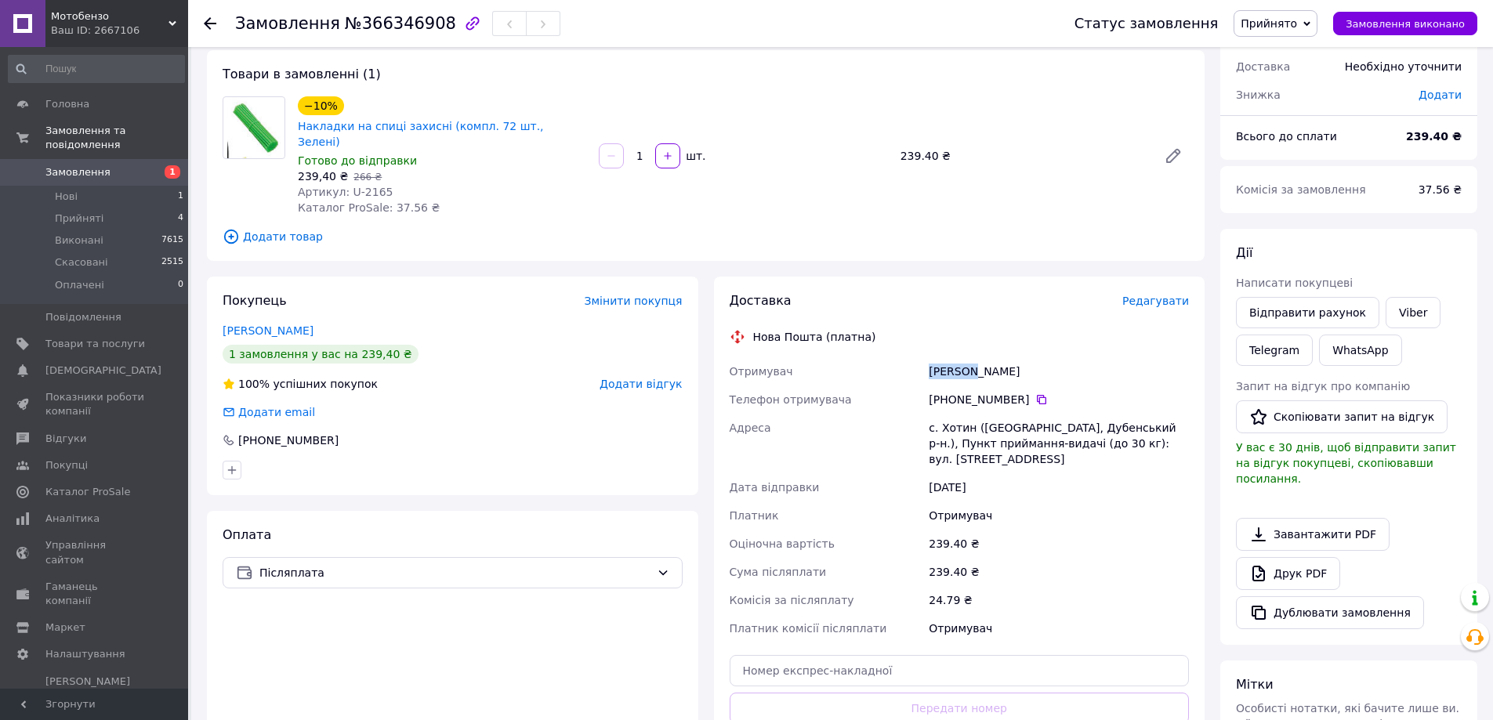
click at [1050, 363] on div "[PERSON_NAME]" at bounding box center [1058, 371] width 266 height 28
drag, startPoint x: 1006, startPoint y: 360, endPoint x: 975, endPoint y: 358, distance: 31.4
click at [975, 358] on div "[PERSON_NAME]" at bounding box center [1058, 371] width 266 height 28
copy div "Нікіта"
drag, startPoint x: 938, startPoint y: 410, endPoint x: 968, endPoint y: 407, distance: 30.6
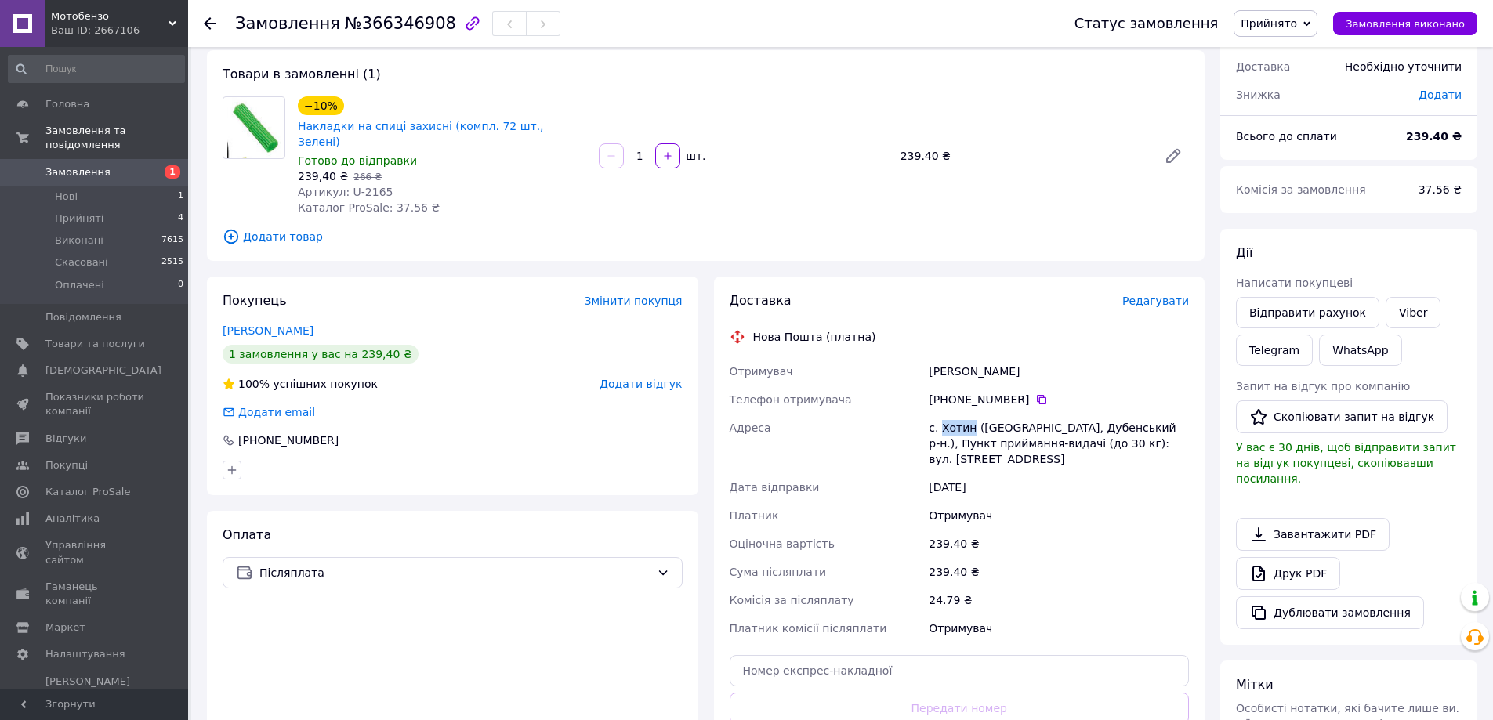
click at [968, 414] on div "с. Хотин ([GEOGRAPHIC_DATA], Дубенський р-н.), Пункт приймання-видачі (до 30 кг…" at bounding box center [1058, 444] width 266 height 60
click at [75, 337] on span "Товари та послуги" at bounding box center [95, 344] width 100 height 14
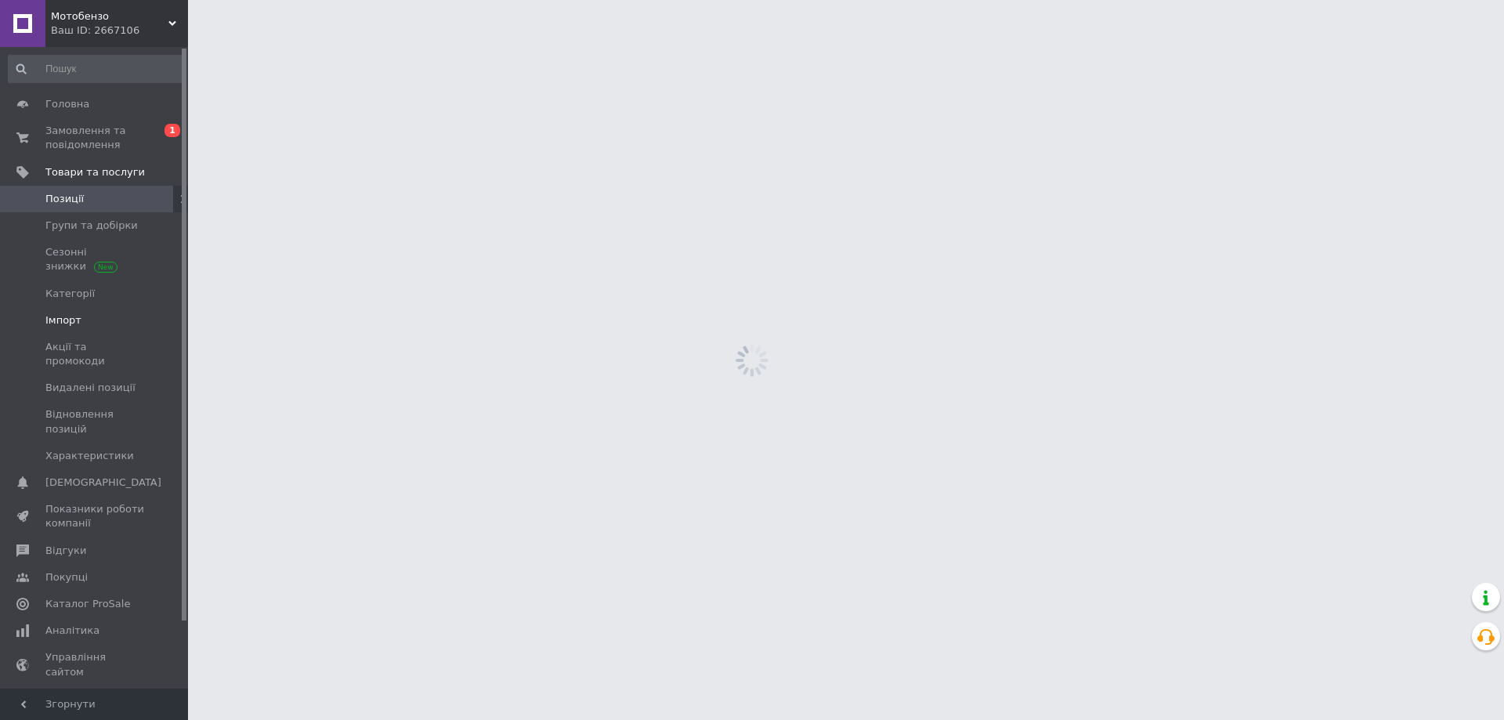
click at [74, 318] on span "Імпорт" at bounding box center [63, 320] width 36 height 14
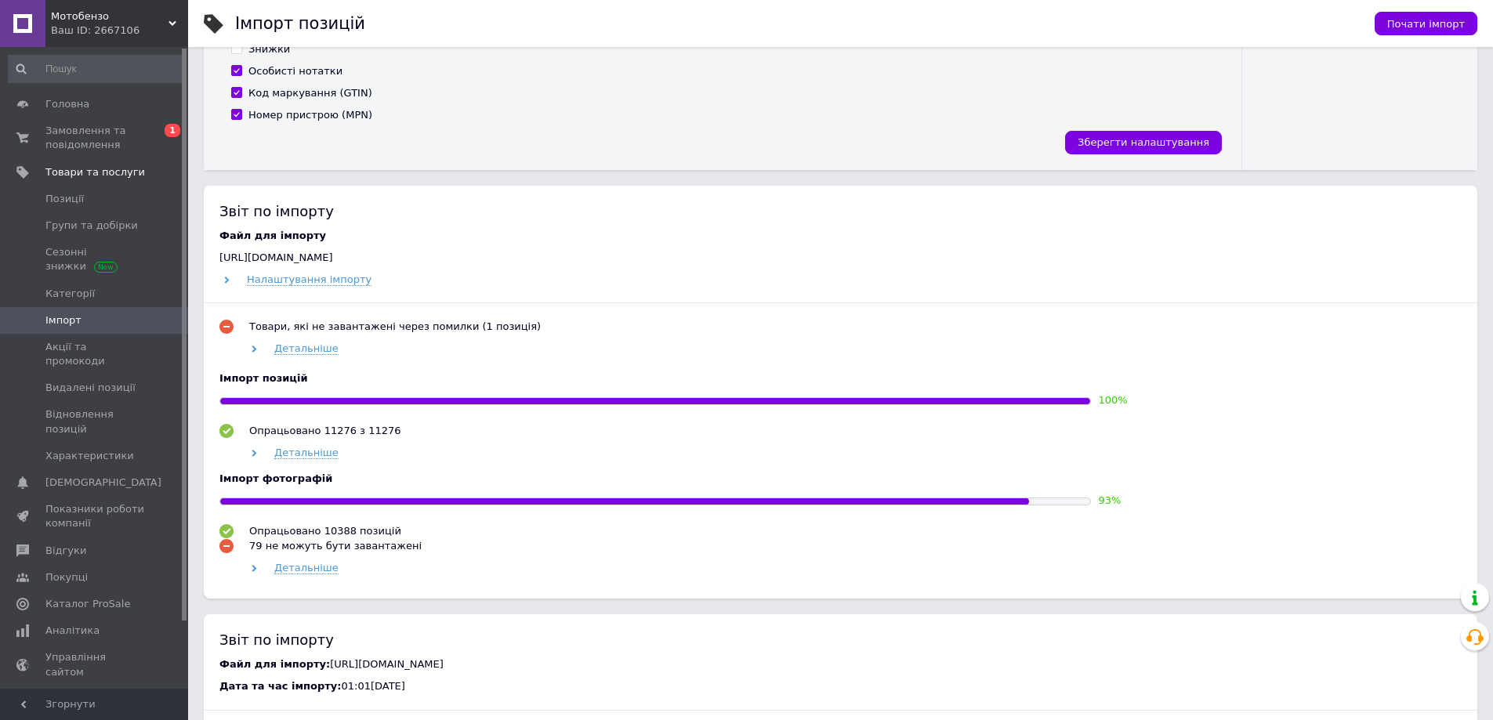
scroll to position [627, 0]
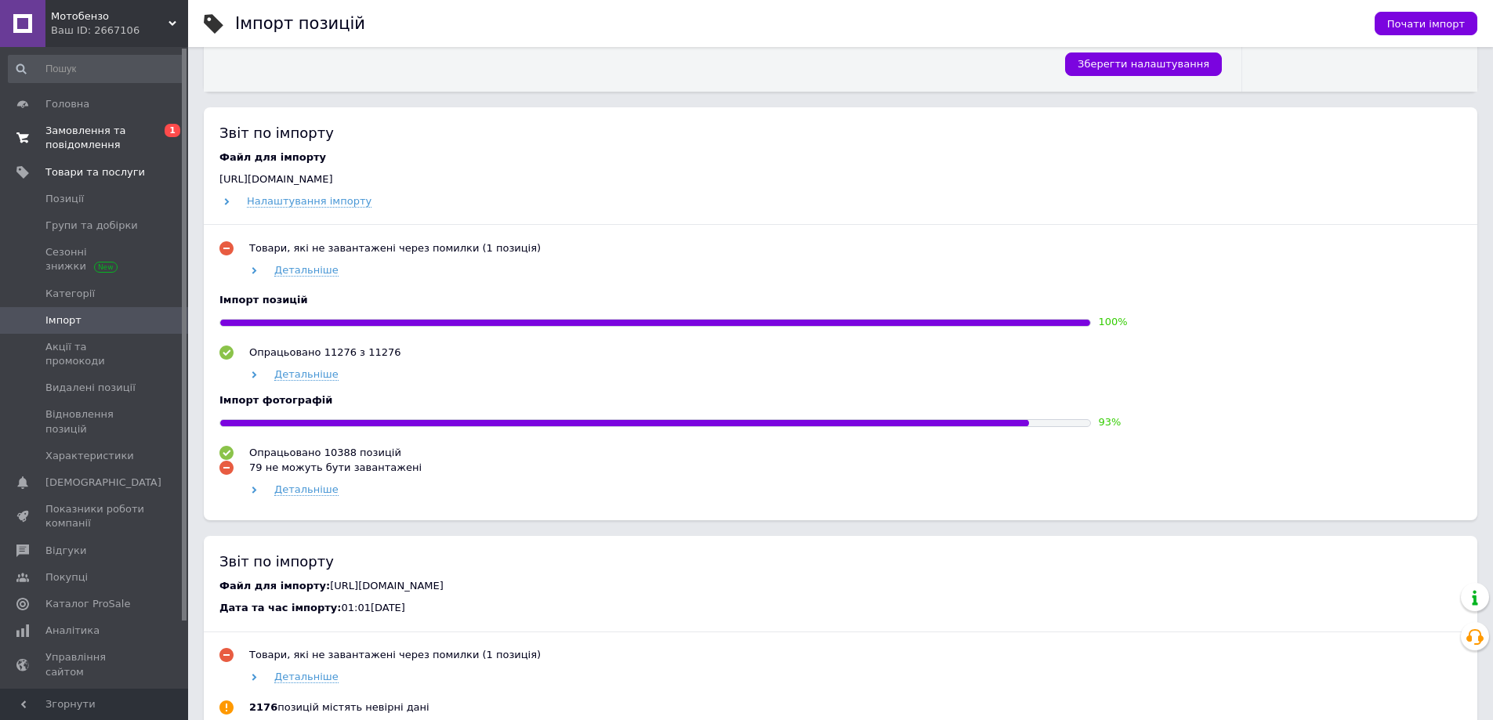
click at [100, 145] on span "Замовлення та повідомлення" at bounding box center [95, 138] width 100 height 28
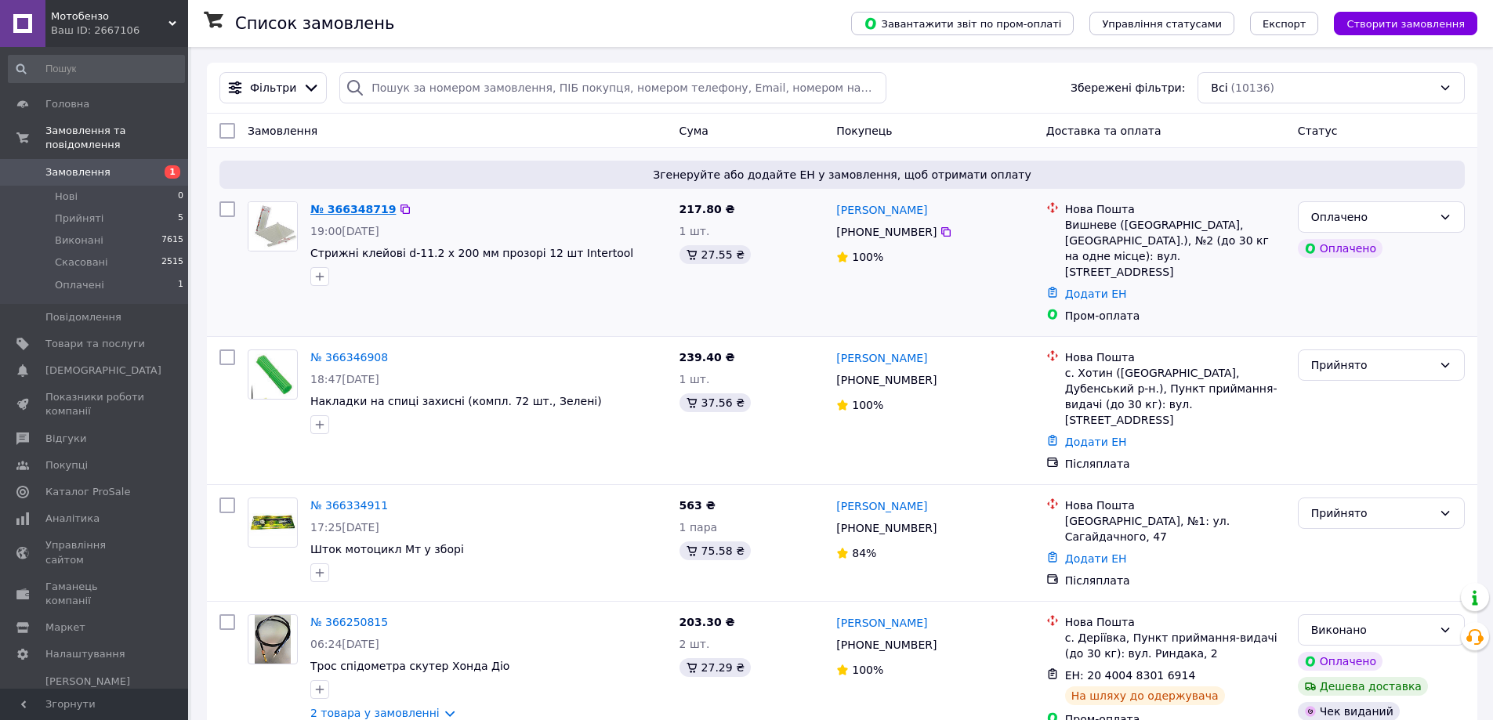
click at [322, 204] on link "№ 366348719" at bounding box center [352, 209] width 85 height 13
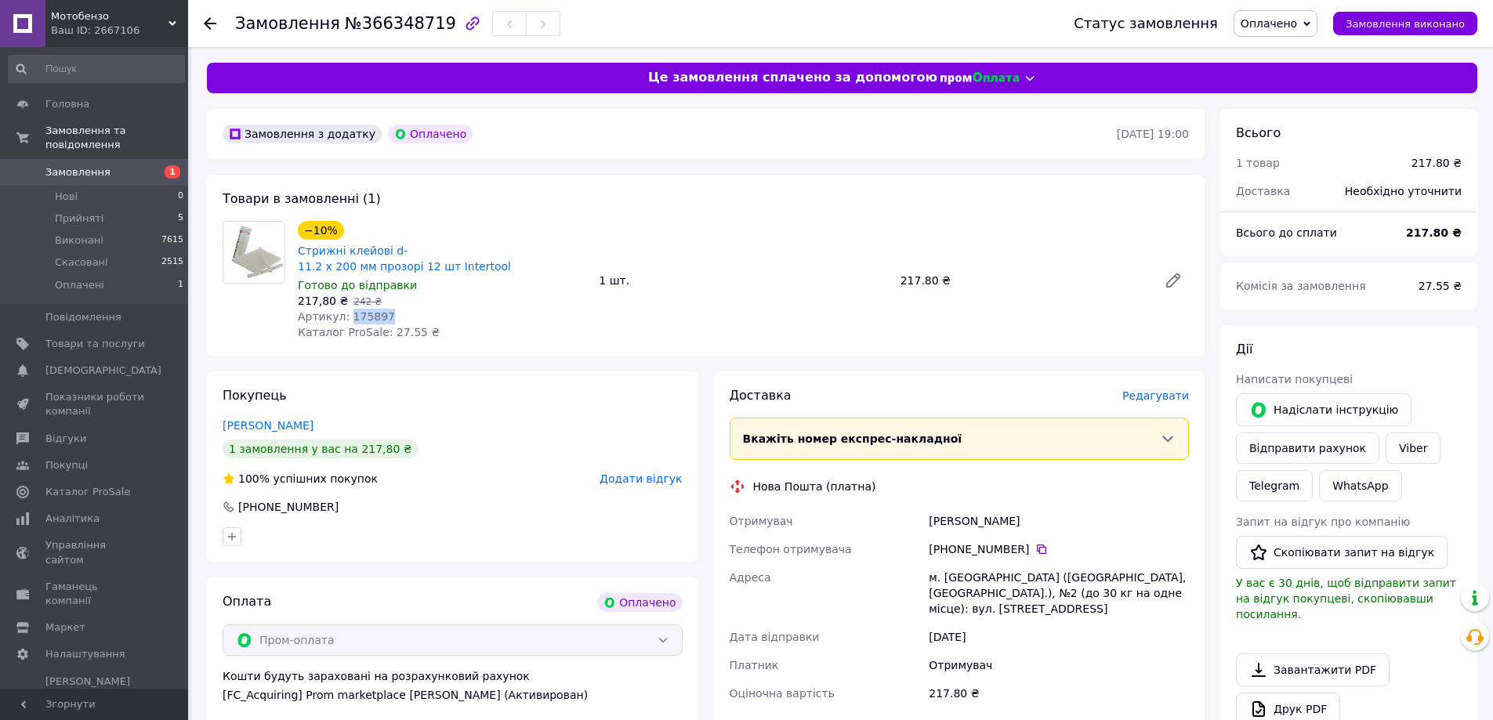
drag, startPoint x: 383, startPoint y: 298, endPoint x: 343, endPoint y: 300, distance: 40.0
click at [343, 309] on div "Артикул: 175897" at bounding box center [442, 317] width 288 height 16
click at [1282, 24] on span "Оплачено" at bounding box center [1268, 23] width 56 height 13
click at [1269, 52] on li "Прийнято" at bounding box center [1275, 55] width 82 height 24
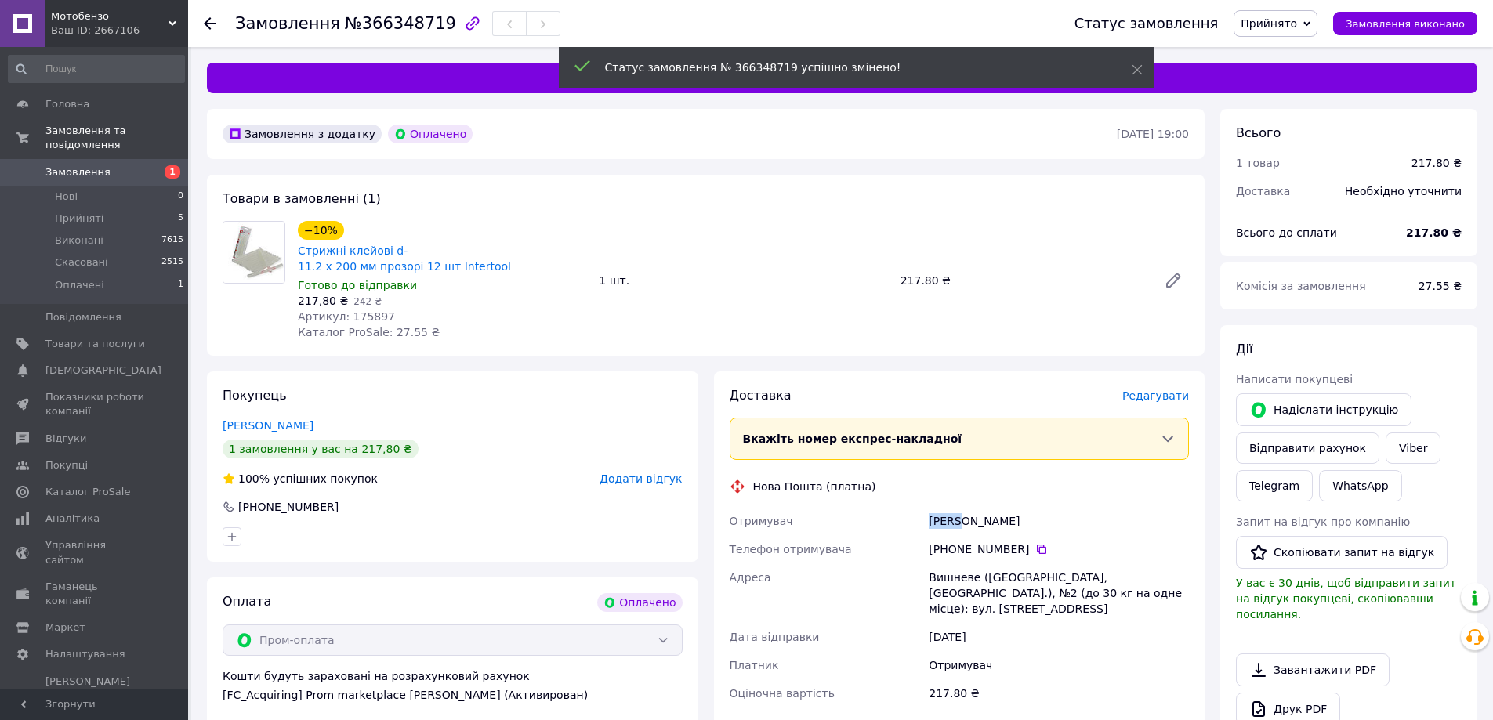
drag, startPoint x: 937, startPoint y: 507, endPoint x: 960, endPoint y: 509, distance: 22.8
click at [960, 509] on div "[PERSON_NAME]" at bounding box center [1058, 521] width 266 height 28
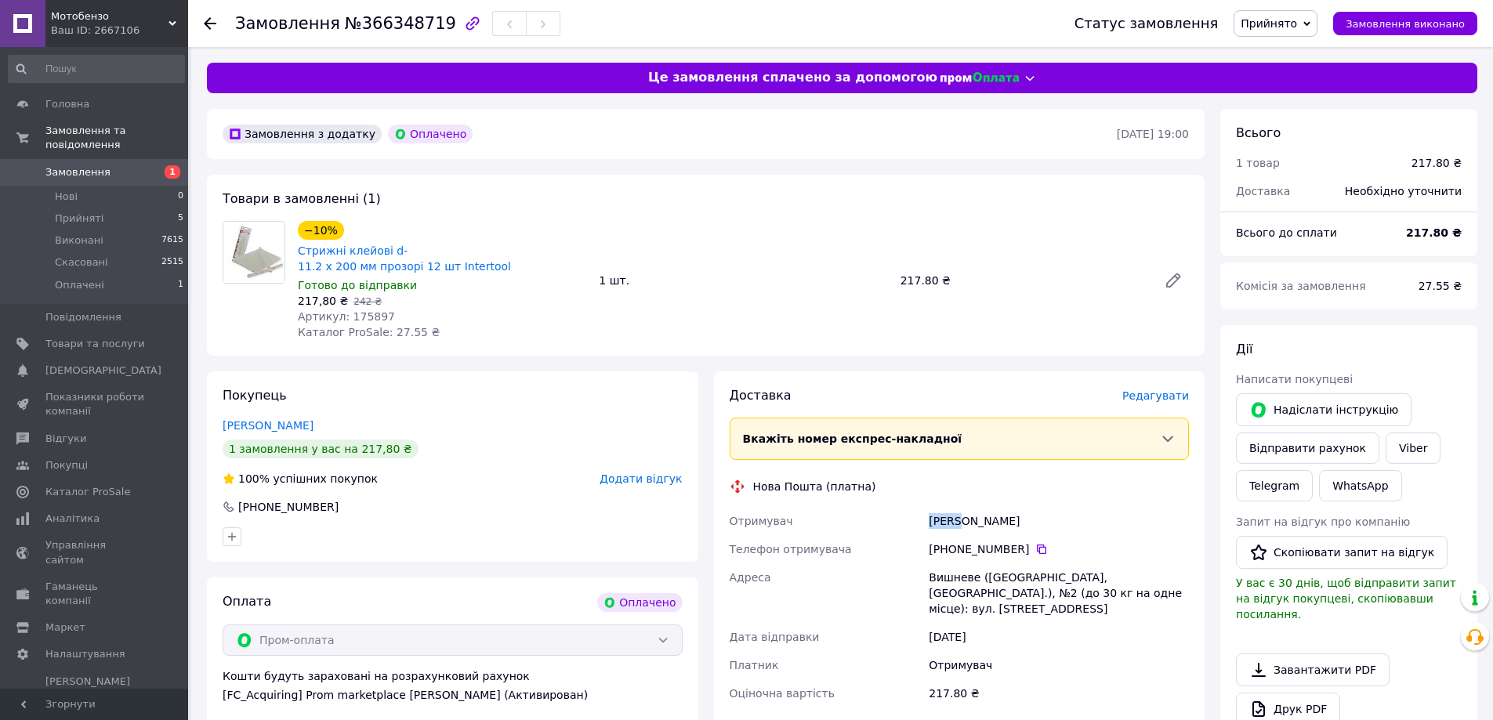
drag, startPoint x: 1002, startPoint y: 508, endPoint x: 965, endPoint y: 504, distance: 37.8
click at [965, 507] on div "[PERSON_NAME]" at bounding box center [1058, 521] width 266 height 28
drag, startPoint x: 1019, startPoint y: 536, endPoint x: 948, endPoint y: 531, distance: 71.5
click at [948, 541] on div "[PHONE_NUMBER]" at bounding box center [1058, 549] width 260 height 16
drag, startPoint x: 943, startPoint y: 561, endPoint x: 974, endPoint y: 559, distance: 31.4
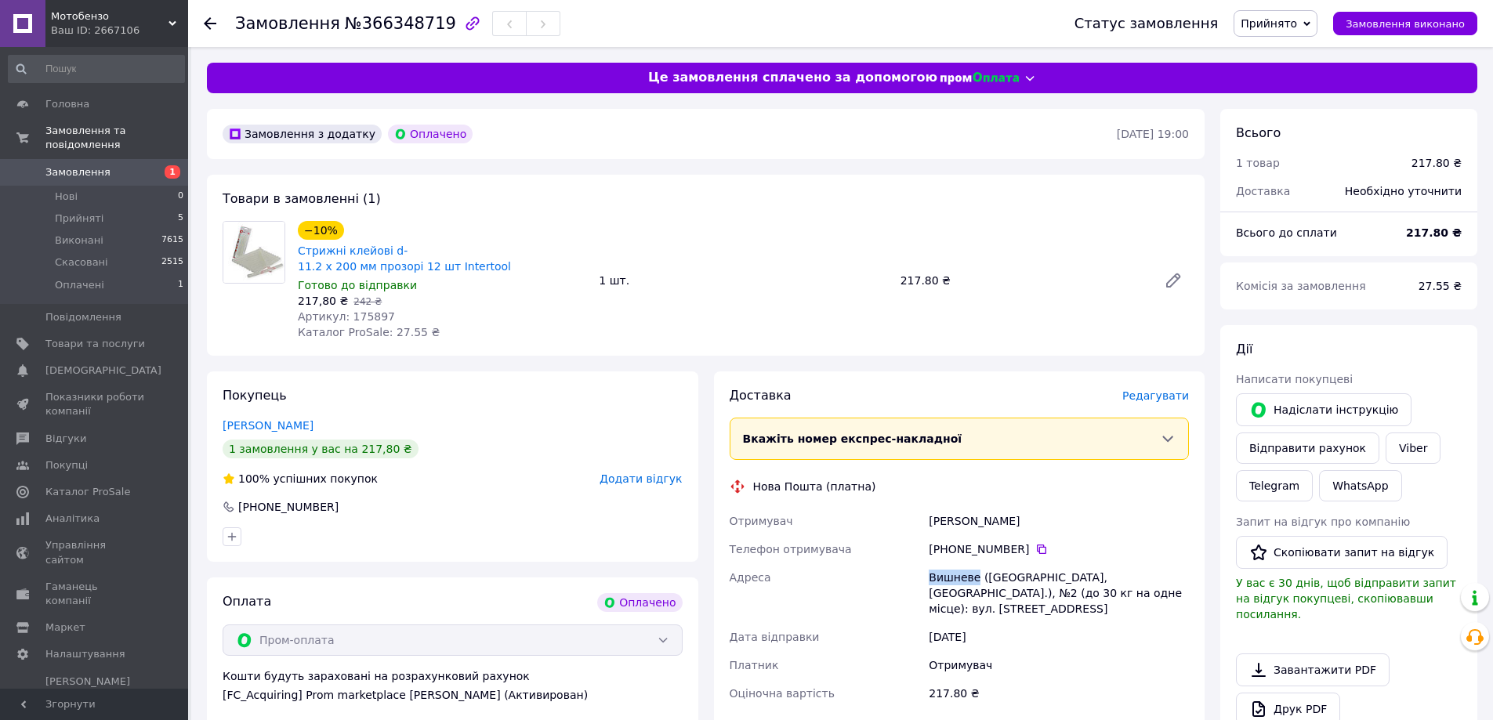
click at [974, 559] on div "Отримувач [PERSON_NAME] Телефон отримувача [PHONE_NUMBER]   Адреса Вишневе ([ST…" at bounding box center [959, 607] width 466 height 201
click at [915, 281] on div "−10% Стрижні клейові d-11.2 х 200 мм прозорі 12 шт Intertool Готово до відправк…" at bounding box center [742, 280] width 903 height 125
drag, startPoint x: 1019, startPoint y: 538, endPoint x: 947, endPoint y: 538, distance: 72.1
click at [947, 541] on div "[PHONE_NUMBER]" at bounding box center [1058, 549] width 260 height 16
drag, startPoint x: 916, startPoint y: 509, endPoint x: 959, endPoint y: 508, distance: 43.1
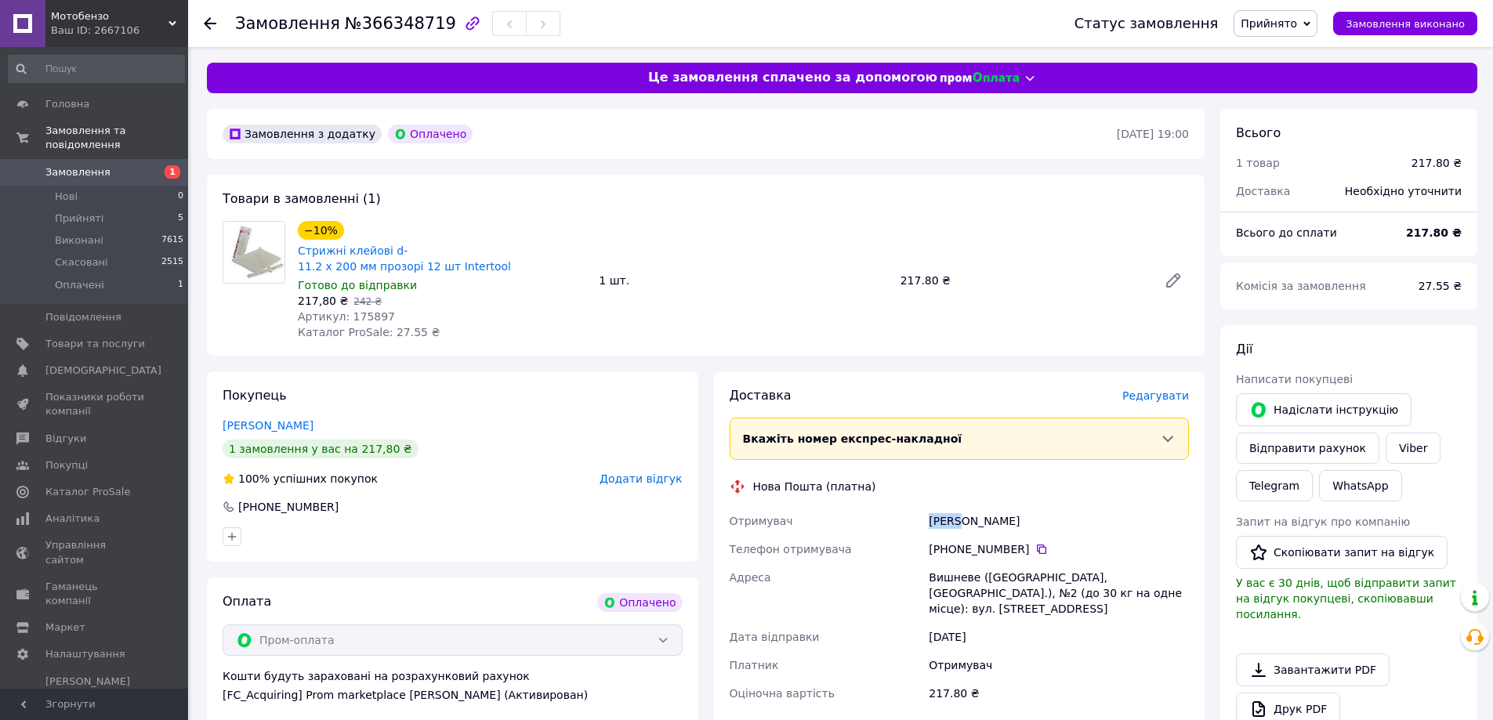
click at [959, 508] on div "Отримувач [PERSON_NAME] Телефон отримувача [PHONE_NUMBER]   Адреса Вишневе ([ST…" at bounding box center [959, 607] width 466 height 201
drag, startPoint x: 1030, startPoint y: 509, endPoint x: 963, endPoint y: 507, distance: 66.6
click at [963, 507] on div "[PERSON_NAME]" at bounding box center [1058, 521] width 266 height 28
drag, startPoint x: 944, startPoint y: 559, endPoint x: 970, endPoint y: 556, distance: 26.2
click at [970, 556] on div "Отримувач [PERSON_NAME] Телефон отримувача [PHONE_NUMBER]   Адреса Вишневе ([ST…" at bounding box center [959, 607] width 466 height 201
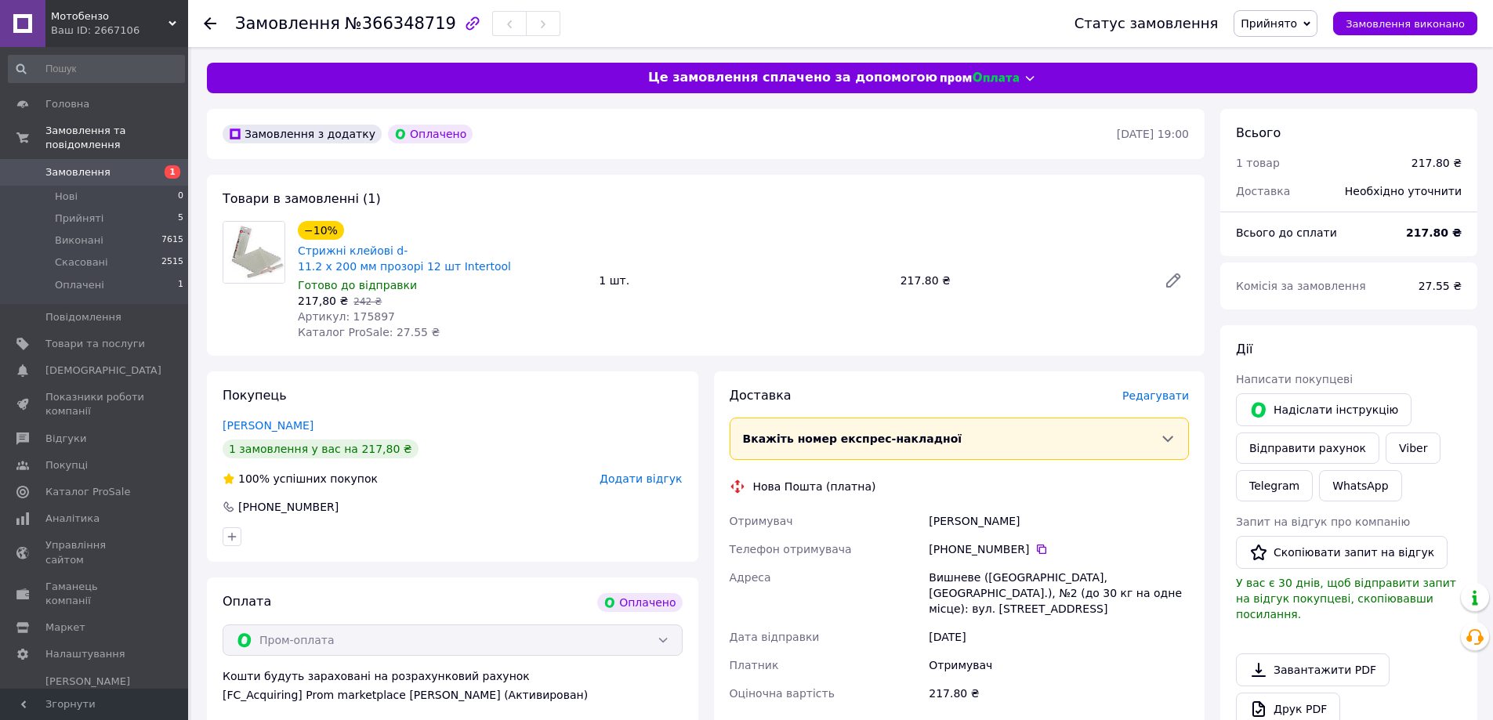
click at [976, 563] on div "Вишневе ([GEOGRAPHIC_DATA], [GEOGRAPHIC_DATA].), №2 (до 30 кг на одне місце): в…" at bounding box center [1058, 593] width 266 height 60
drag, startPoint x: 973, startPoint y: 558, endPoint x: 926, endPoint y: 559, distance: 47.0
click at [926, 563] on div "Вишневе ([GEOGRAPHIC_DATA], [GEOGRAPHIC_DATA].), №2 (до 30 кг на одне місце): в…" at bounding box center [1058, 593] width 266 height 60
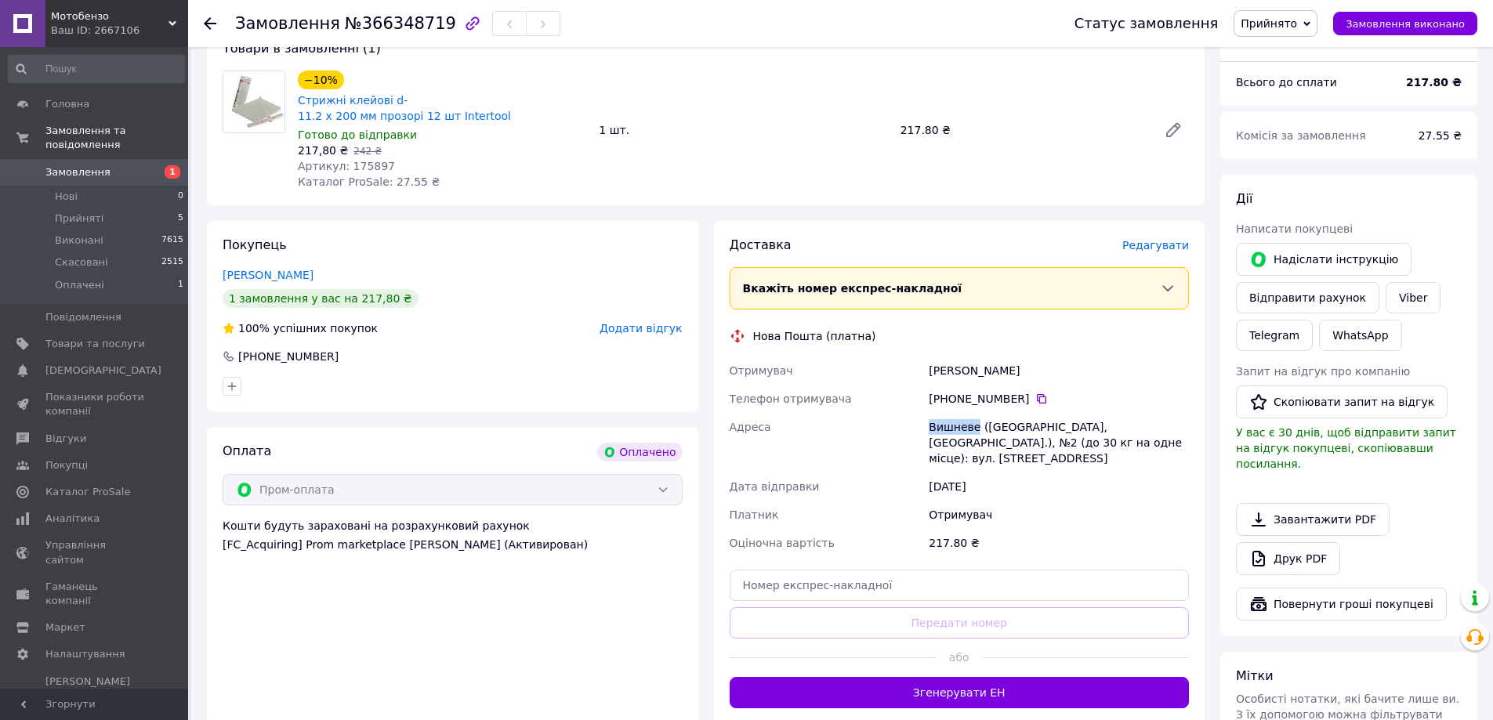
scroll to position [157, 0]
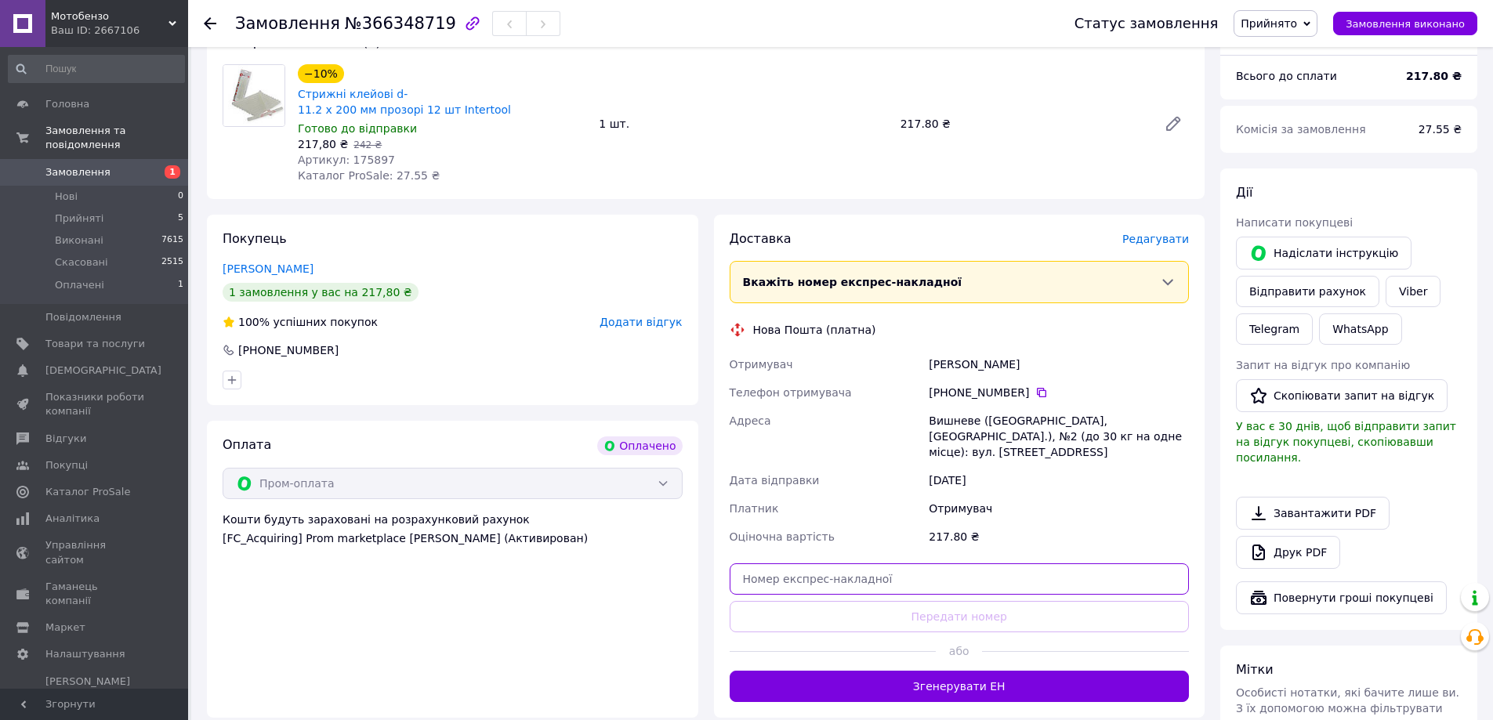
paste input "20451269238509"
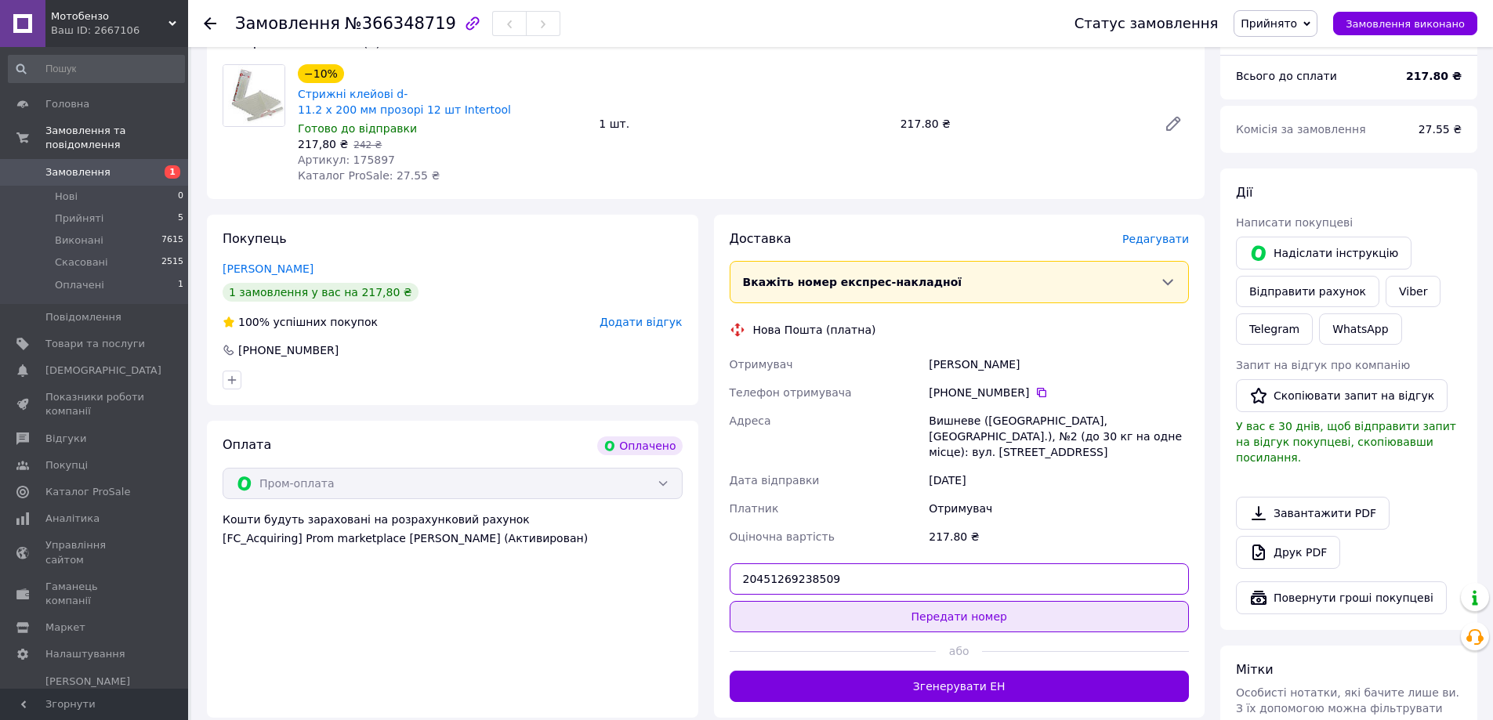
type input "20451269238509"
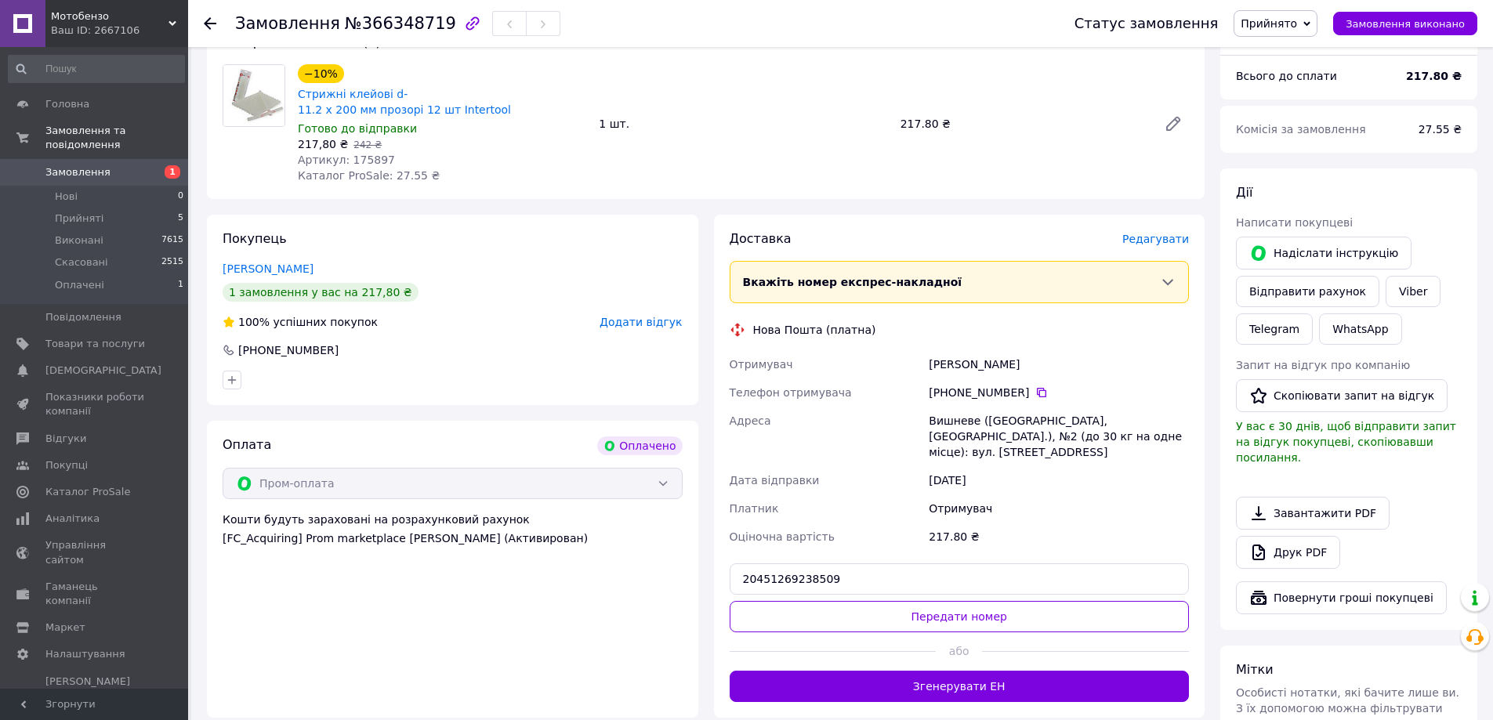
drag, startPoint x: 935, startPoint y: 590, endPoint x: 925, endPoint y: 585, distance: 11.6
click at [936, 601] on button "Передати номер" at bounding box center [959, 616] width 460 height 31
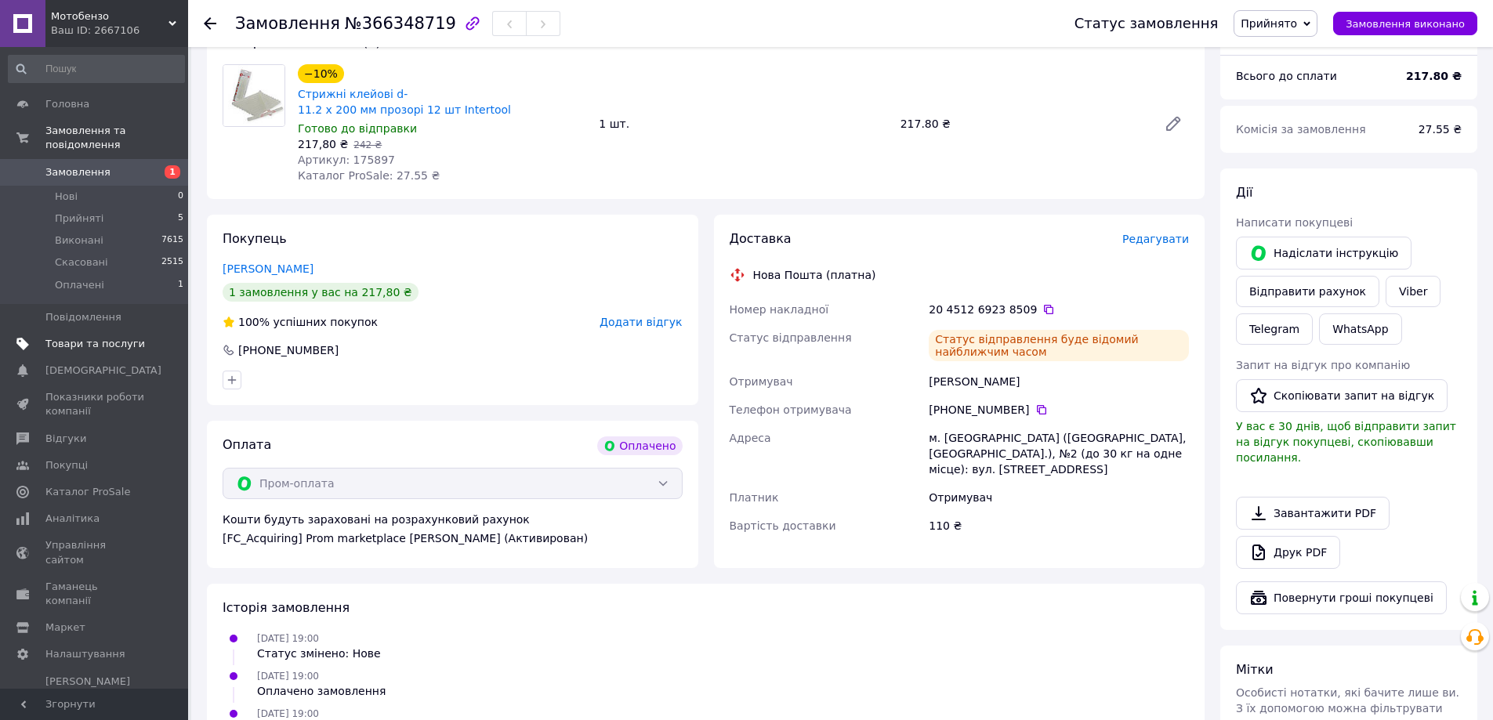
click at [60, 337] on span "Товари та послуги" at bounding box center [95, 344] width 100 height 14
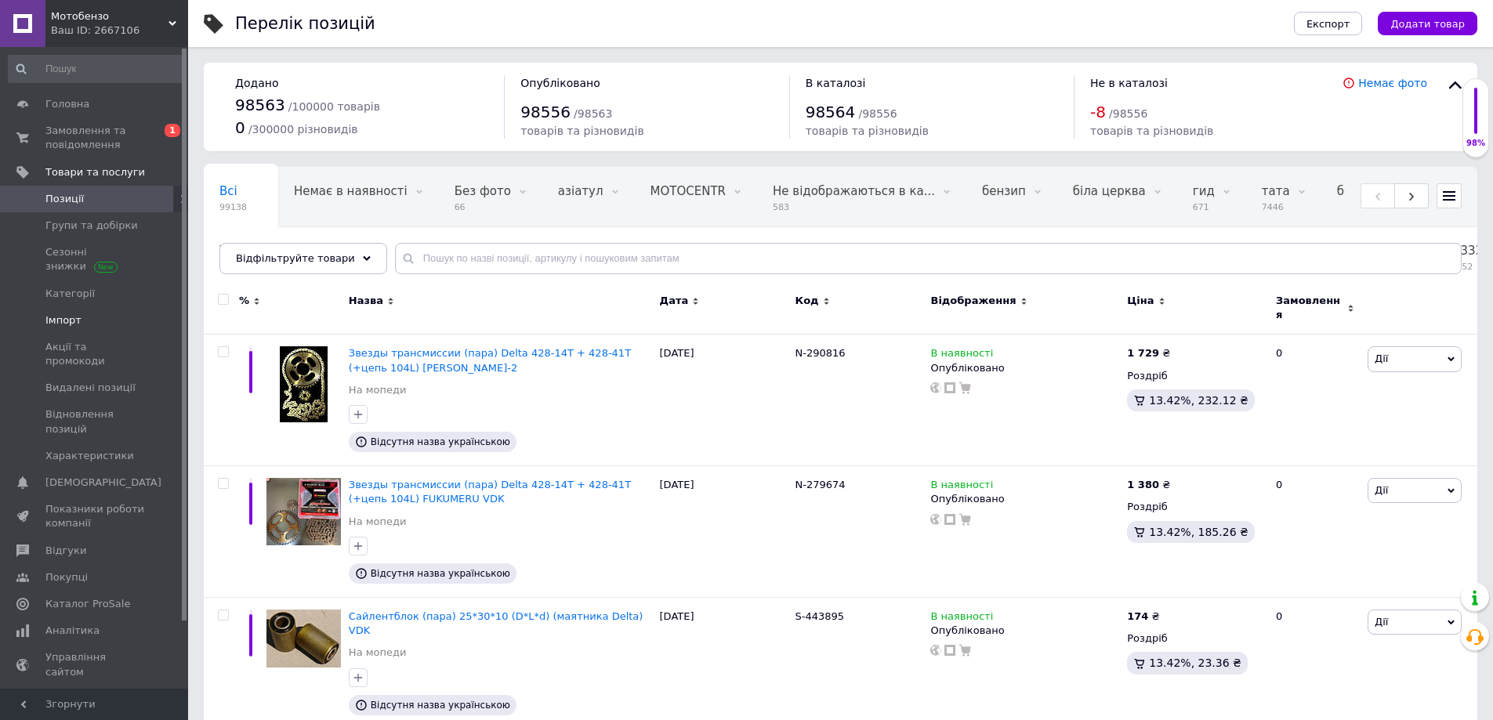
click at [59, 313] on span "Імпорт" at bounding box center [63, 320] width 36 height 14
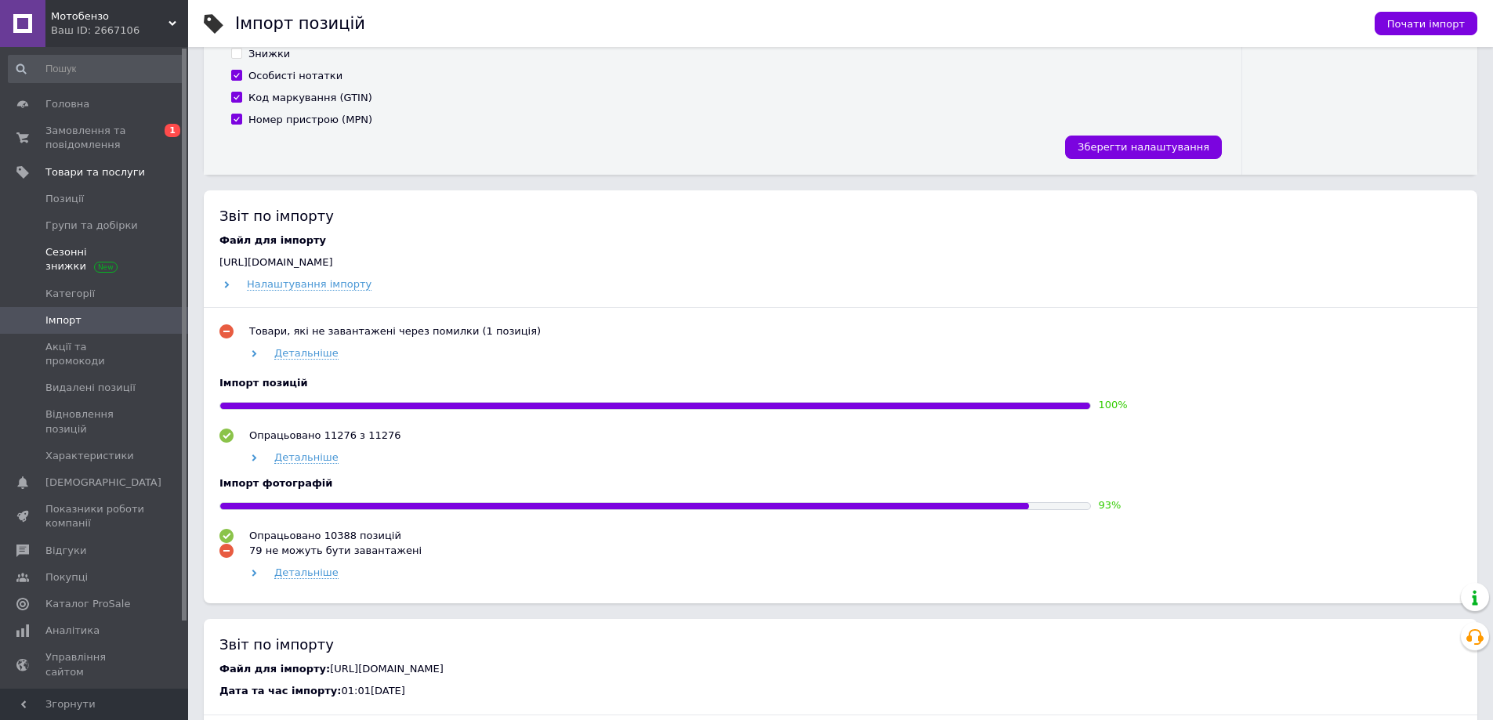
scroll to position [548, 0]
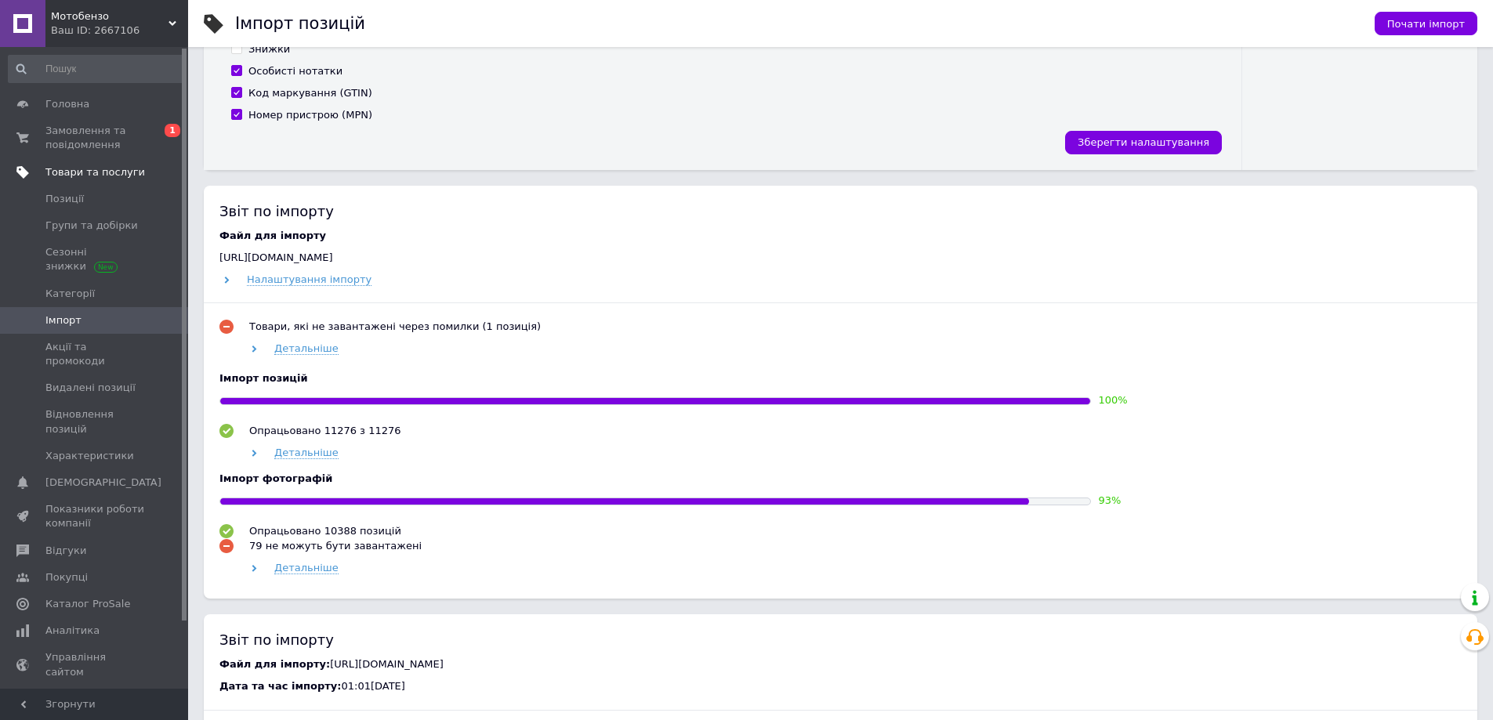
click at [89, 161] on link "Товари та послуги" at bounding box center [96, 172] width 193 height 27
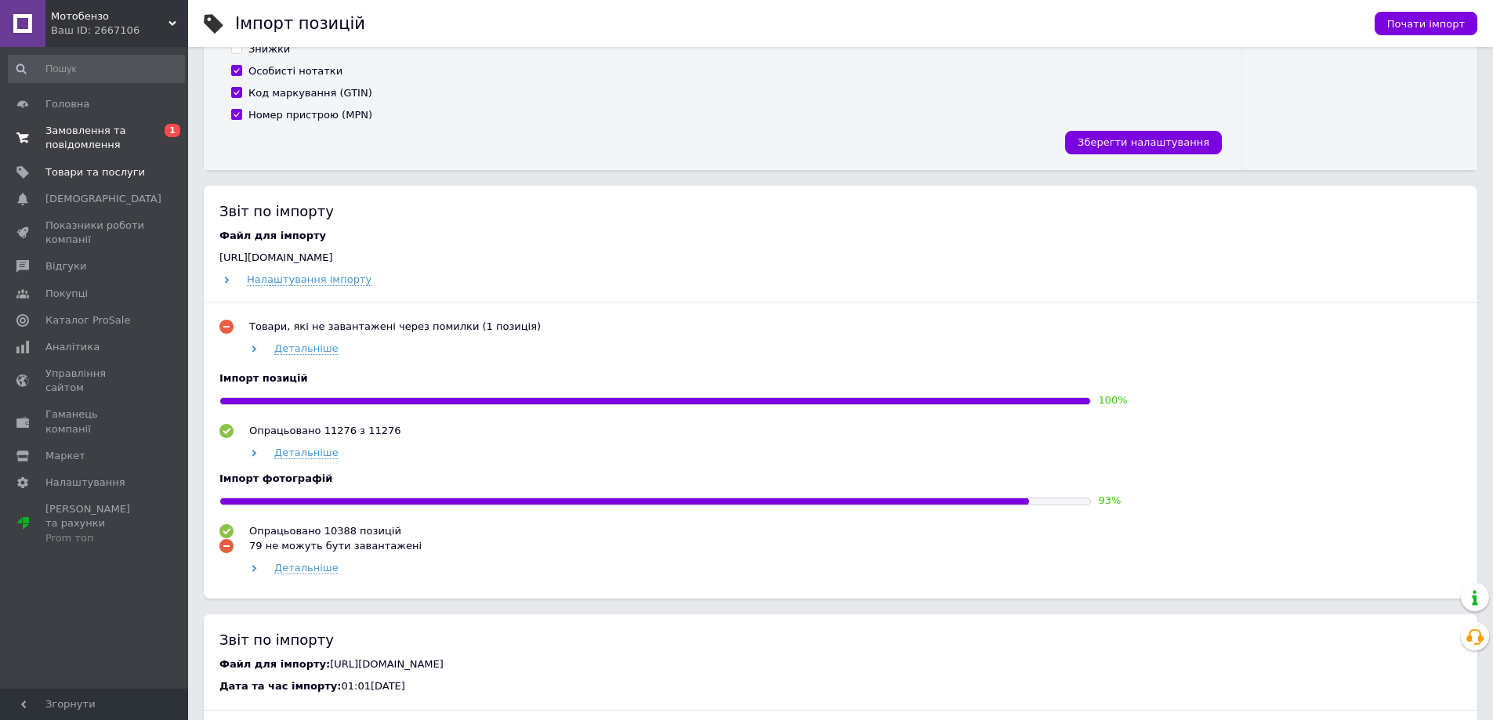
click at [92, 138] on span "Замовлення та повідомлення" at bounding box center [95, 138] width 100 height 28
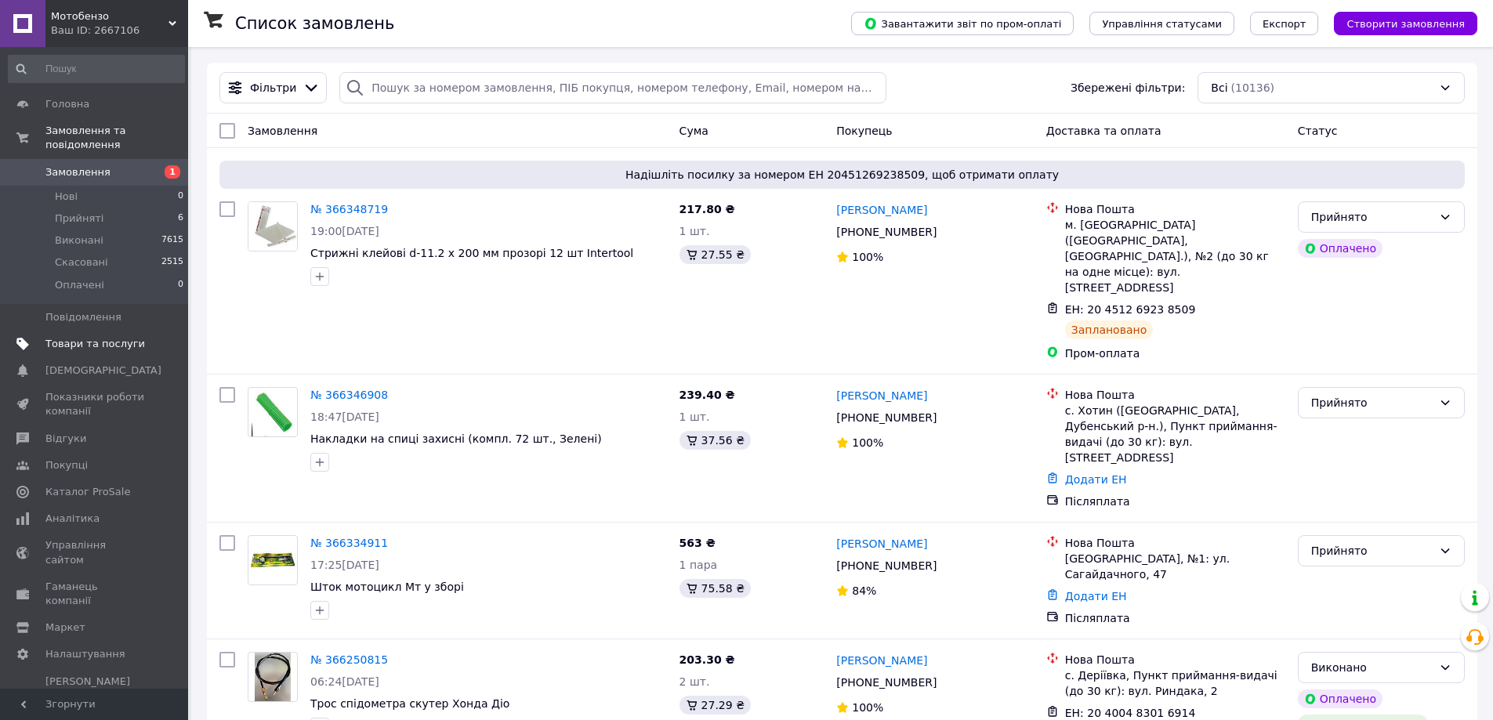
click at [86, 337] on span "Товари та послуги" at bounding box center [95, 344] width 100 height 14
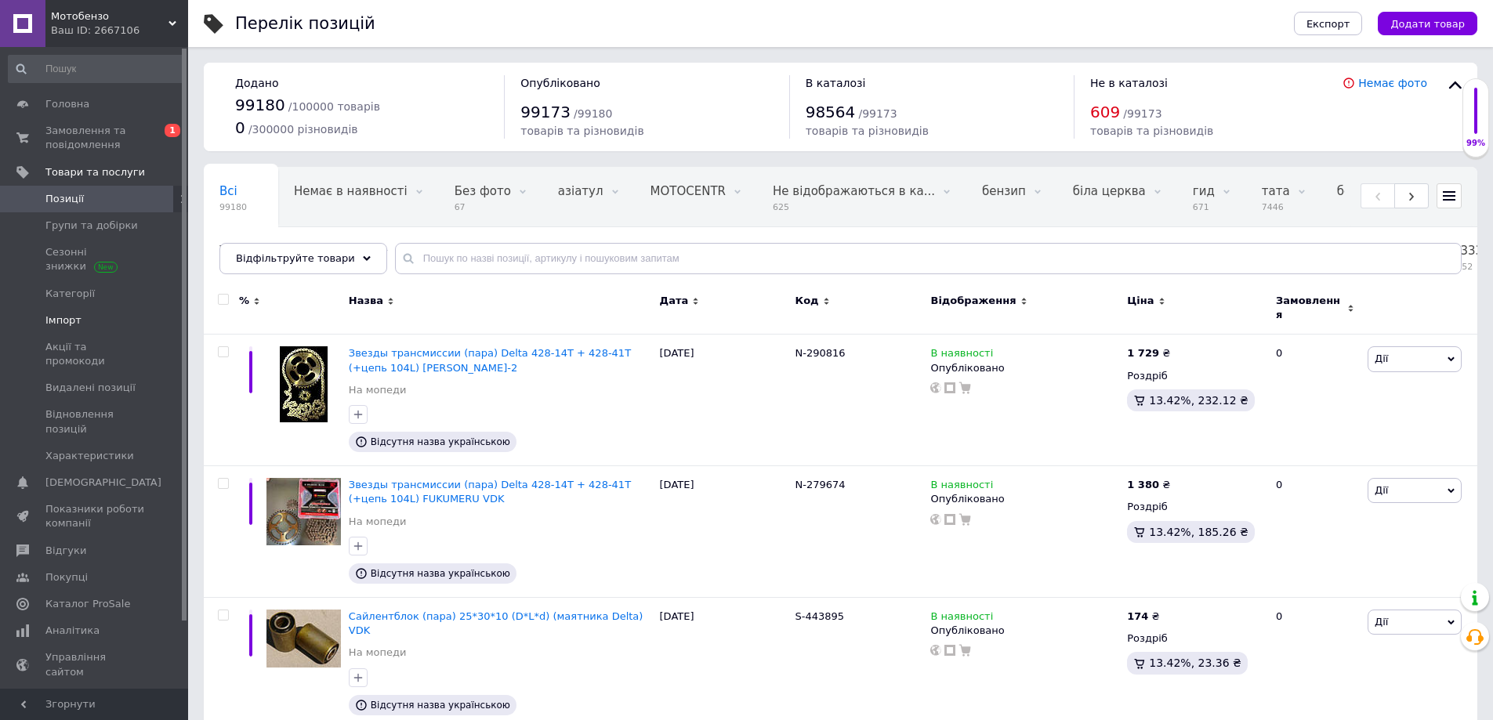
click at [53, 318] on span "Імпорт" at bounding box center [63, 320] width 36 height 14
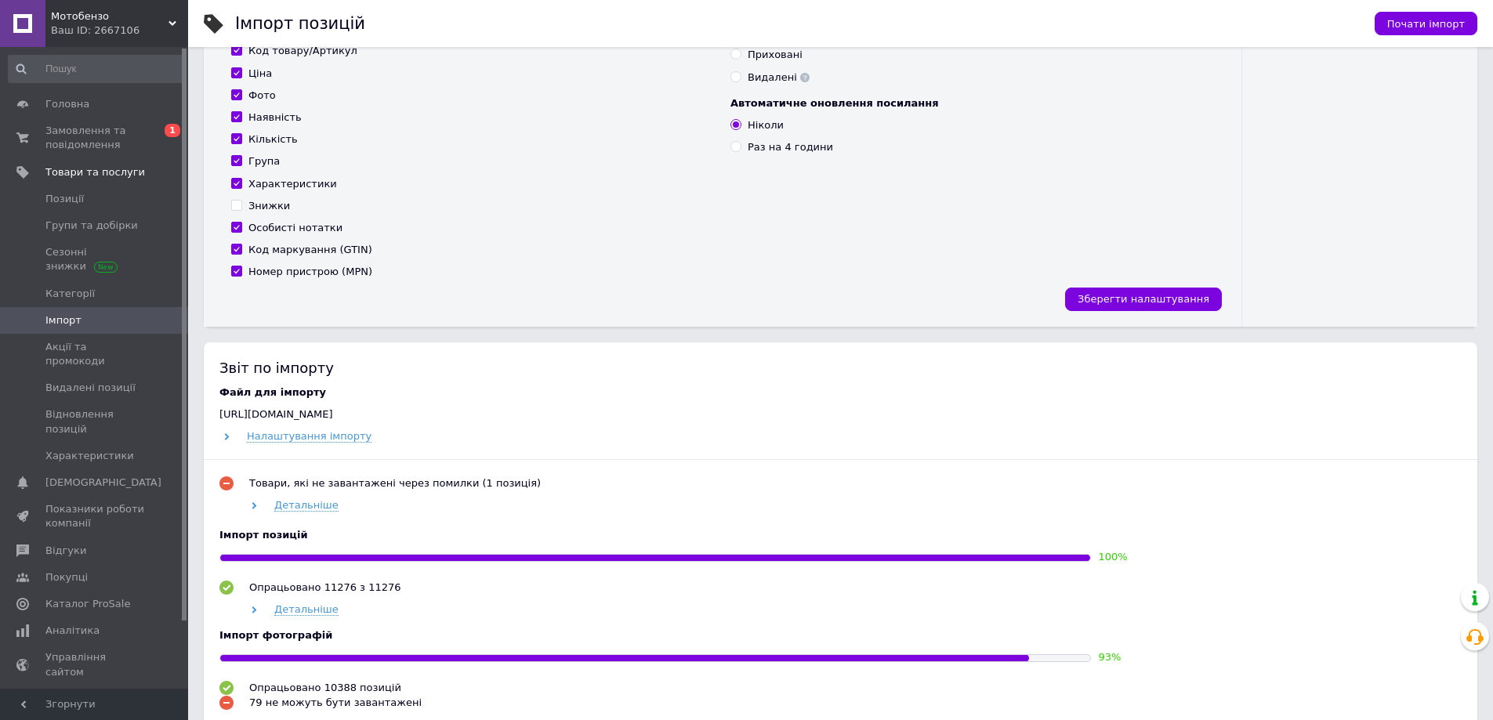
scroll to position [705, 0]
